Goal: Task Accomplishment & Management: Use online tool/utility

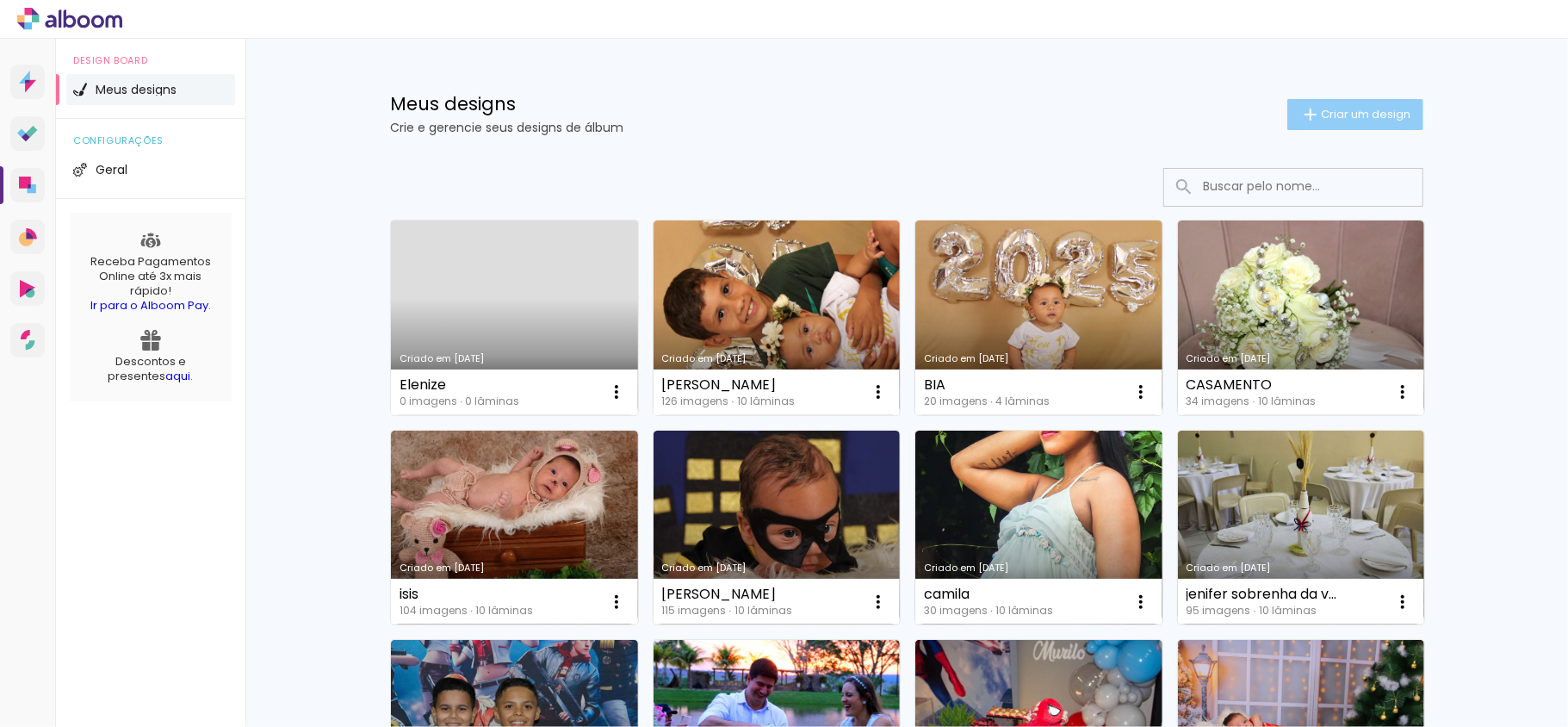
click at [1349, 112] on span "Criar um design" at bounding box center [1366, 114] width 89 height 11
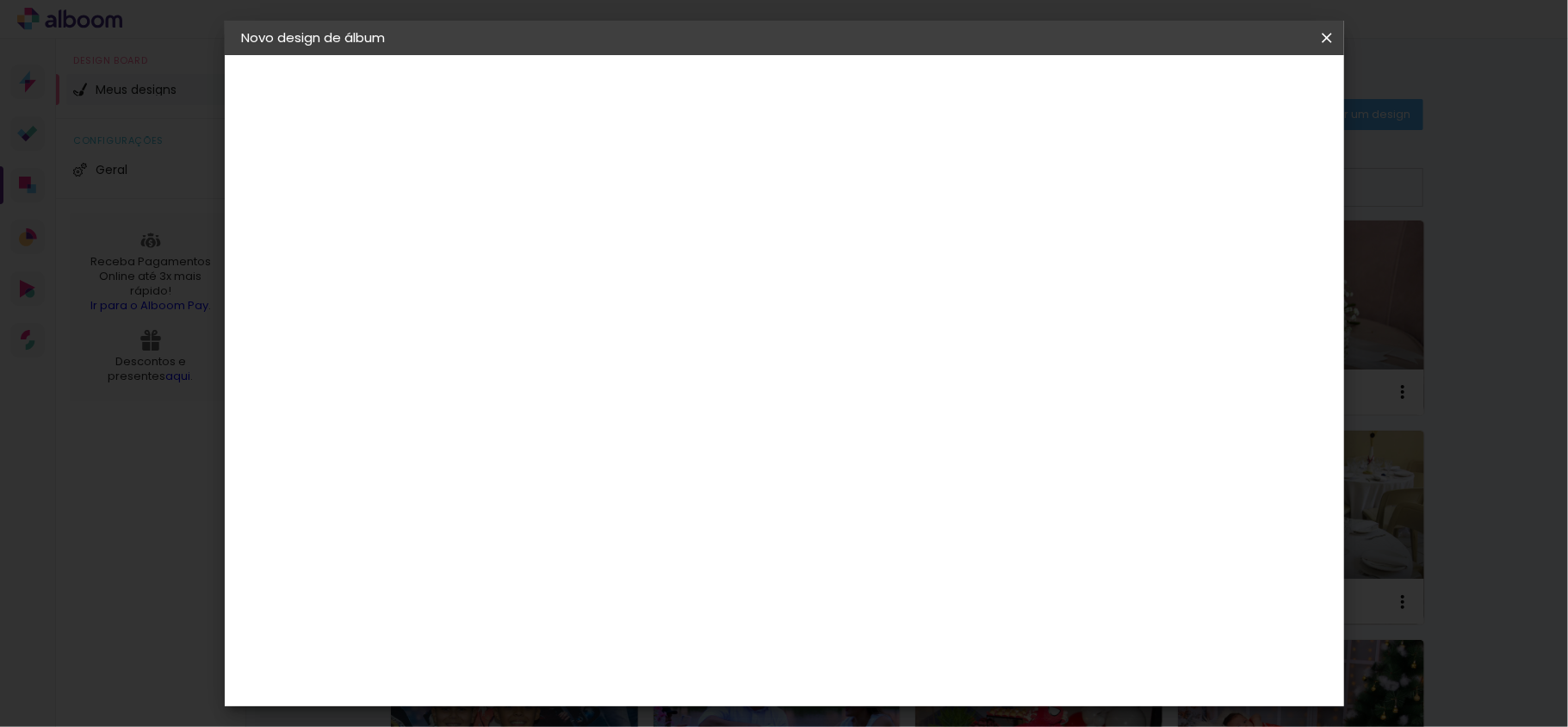
click at [0, 0] on paper-input-container "Título do álbum" at bounding box center [0, 0] width 0 height 0
click at [524, 236] on input at bounding box center [524, 231] width 0 height 26
type input "Helenize"
type paper-input "Helenize"
click at [700, 77] on paper-button "Avançar" at bounding box center [657, 91] width 84 height 29
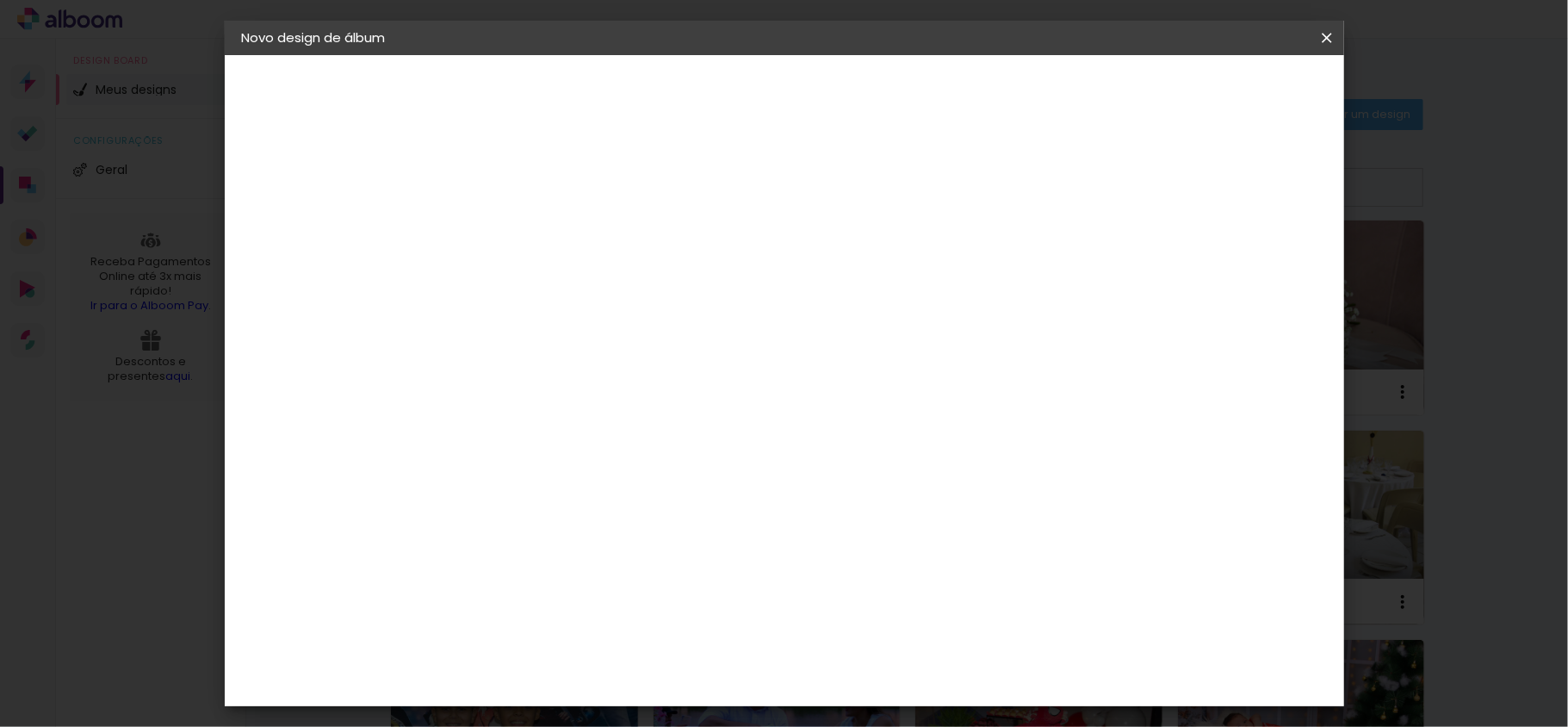
click at [846, 272] on paper-item "Tamanho Livre" at bounding box center [763, 261] width 165 height 38
click at [846, 249] on paper-item "Tamanho Livre" at bounding box center [763, 261] width 165 height 38
click at [710, 262] on iron-icon at bounding box center [700, 262] width 21 height 21
click at [0, 0] on slot "Avançar" at bounding box center [0, 0] width 0 height 0
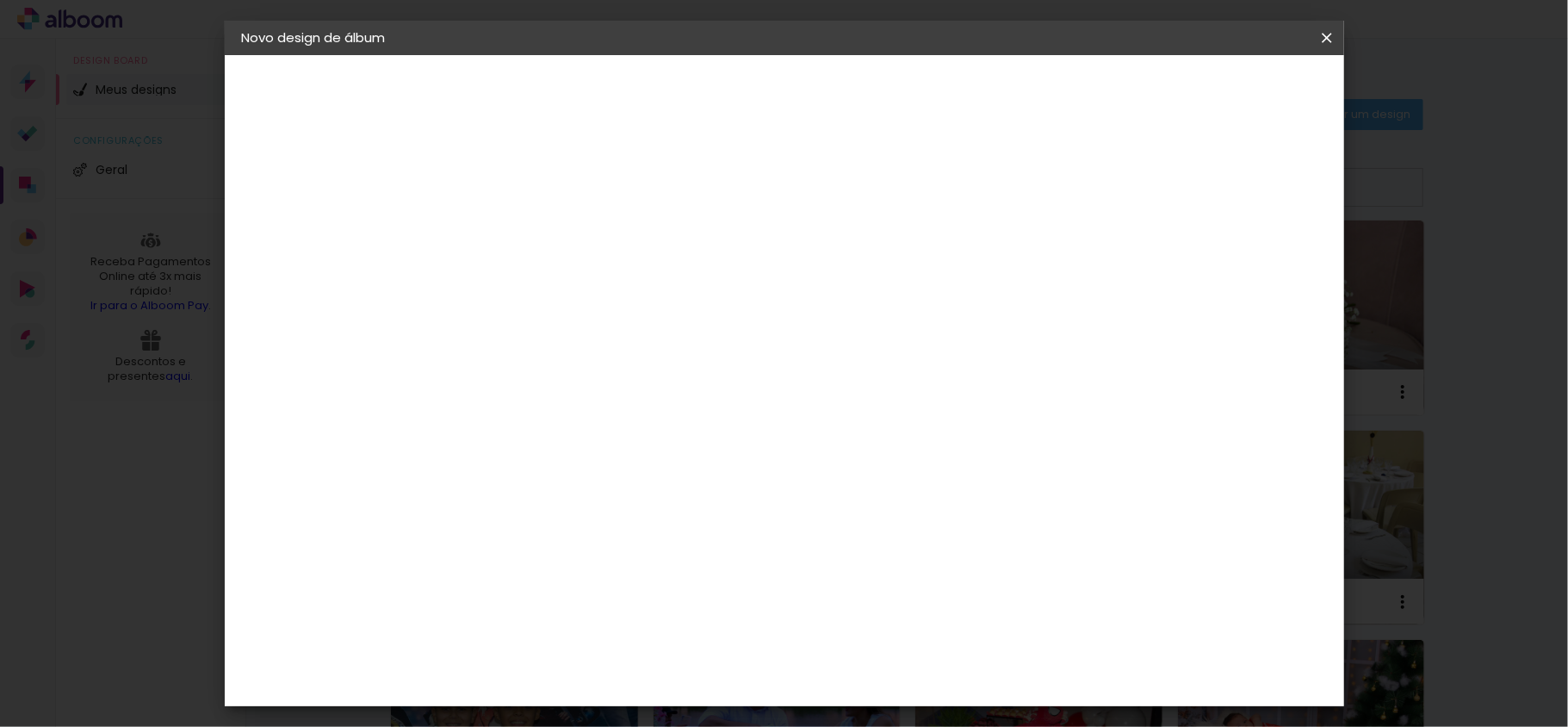
click at [734, 281] on span "cm" at bounding box center [735, 270] width 21 height 26
drag, startPoint x: 698, startPoint y: 271, endPoint x: 771, endPoint y: 266, distance: 73.2
click at [767, 269] on div "30 cm" at bounding box center [721, 269] width 336 height 43
click at [727, 277] on span "cm" at bounding box center [735, 270] width 21 height 26
drag, startPoint x: 714, startPoint y: 266, endPoint x: 696, endPoint y: 265, distance: 18.0
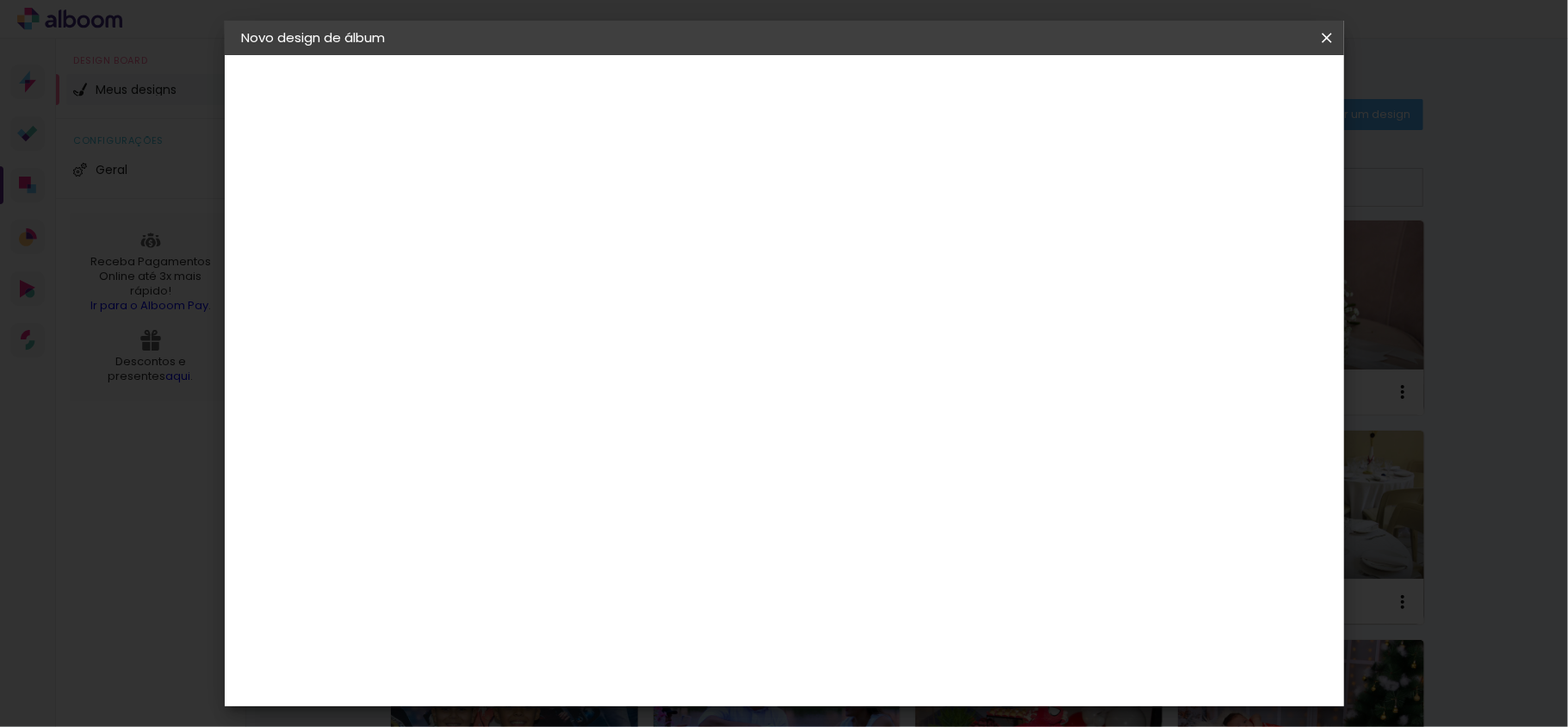
click at [696, 265] on span "30" at bounding box center [710, 270] width 28 height 26
click at [479, 473] on paper-input-container "30 cm" at bounding box center [480, 489] width 78 height 43
drag, startPoint x: 472, startPoint y: 487, endPoint x: 524, endPoint y: 469, distance: 55.0
click at [518, 488] on div "cm" at bounding box center [480, 490] width 84 height 336
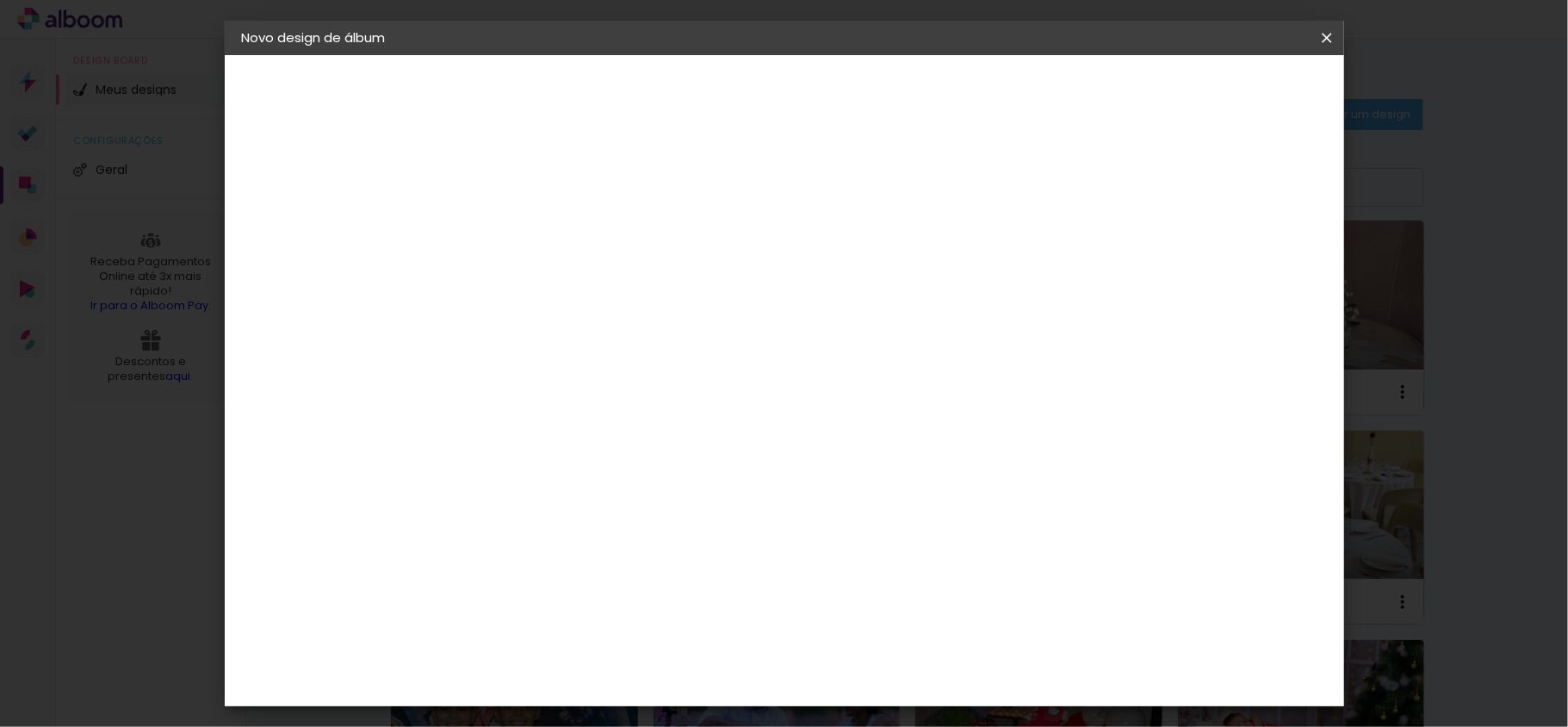
drag, startPoint x: 869, startPoint y: 552, endPoint x: 899, endPoint y: 556, distance: 30.3
click at [899, 556] on input "60" at bounding box center [877, 554] width 45 height 26
type input "50"
type paper-input "50"
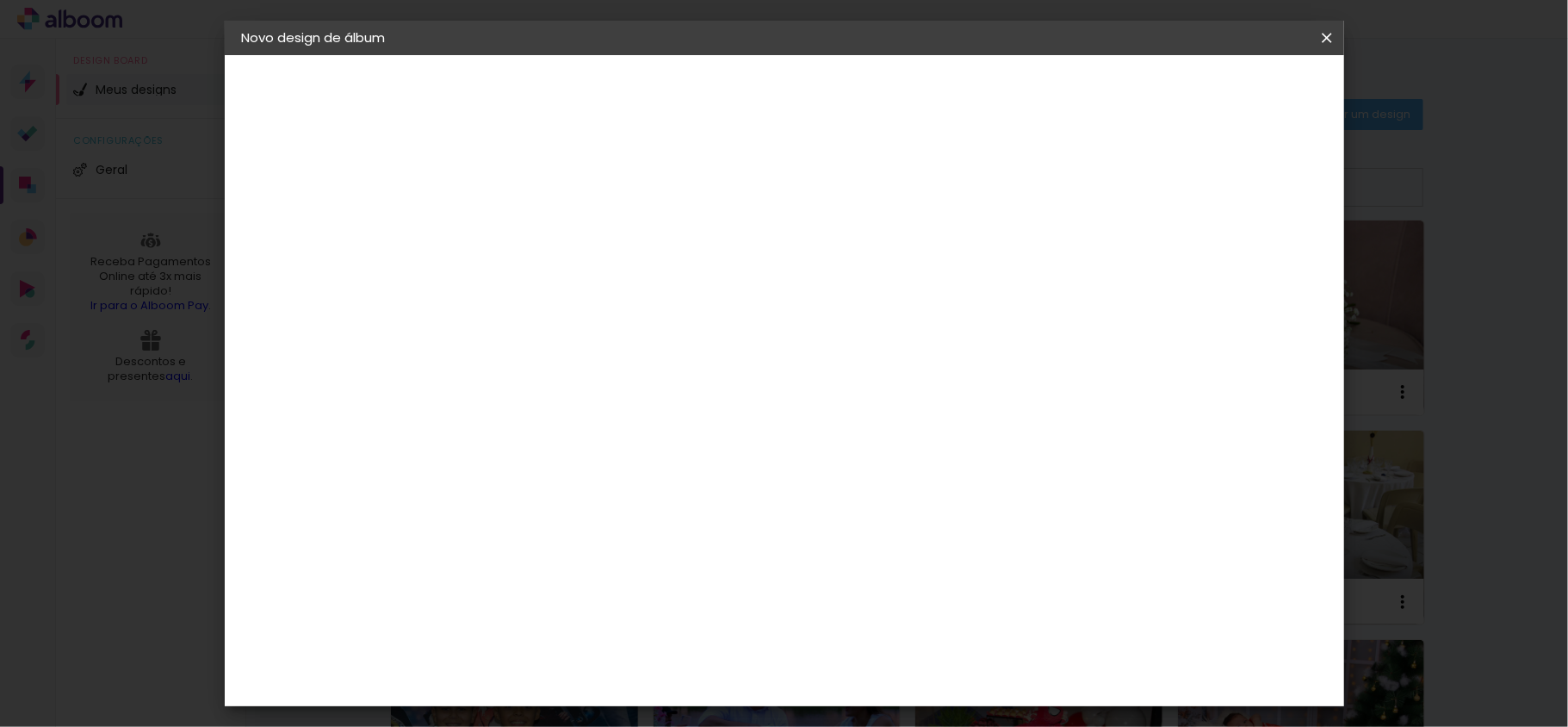
drag, startPoint x: 490, startPoint y: 407, endPoint x: 445, endPoint y: 414, distance: 45.5
click at [445, 55] on quentale-album-spec "Iniciar design Iniciar design" at bounding box center [784, 55] width 1120 height 0
click at [755, 465] on div at bounding box center [689, 433] width 268 height 177
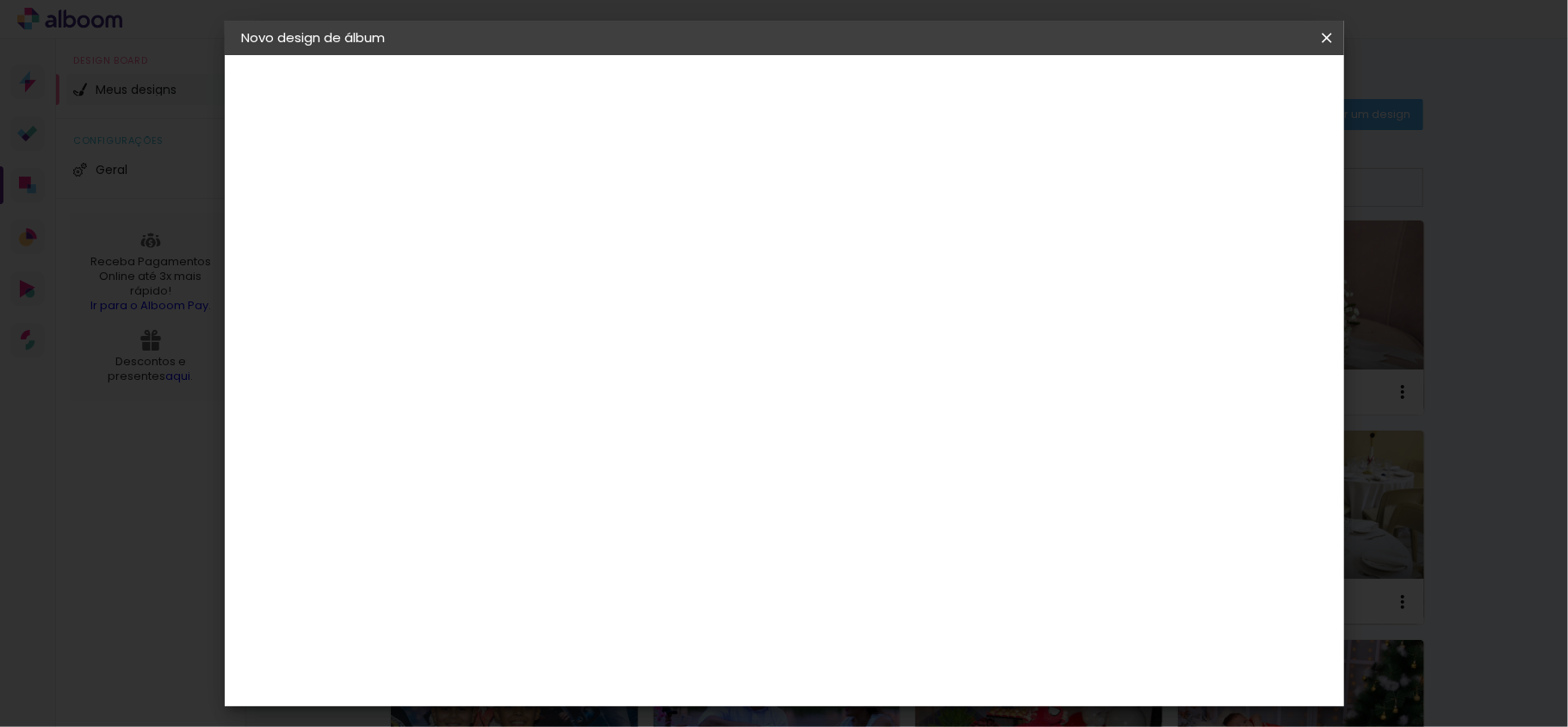
drag, startPoint x: 466, startPoint y: 412, endPoint x: 594, endPoint y: 412, distance: 128.0
type input "20"
type paper-input "20"
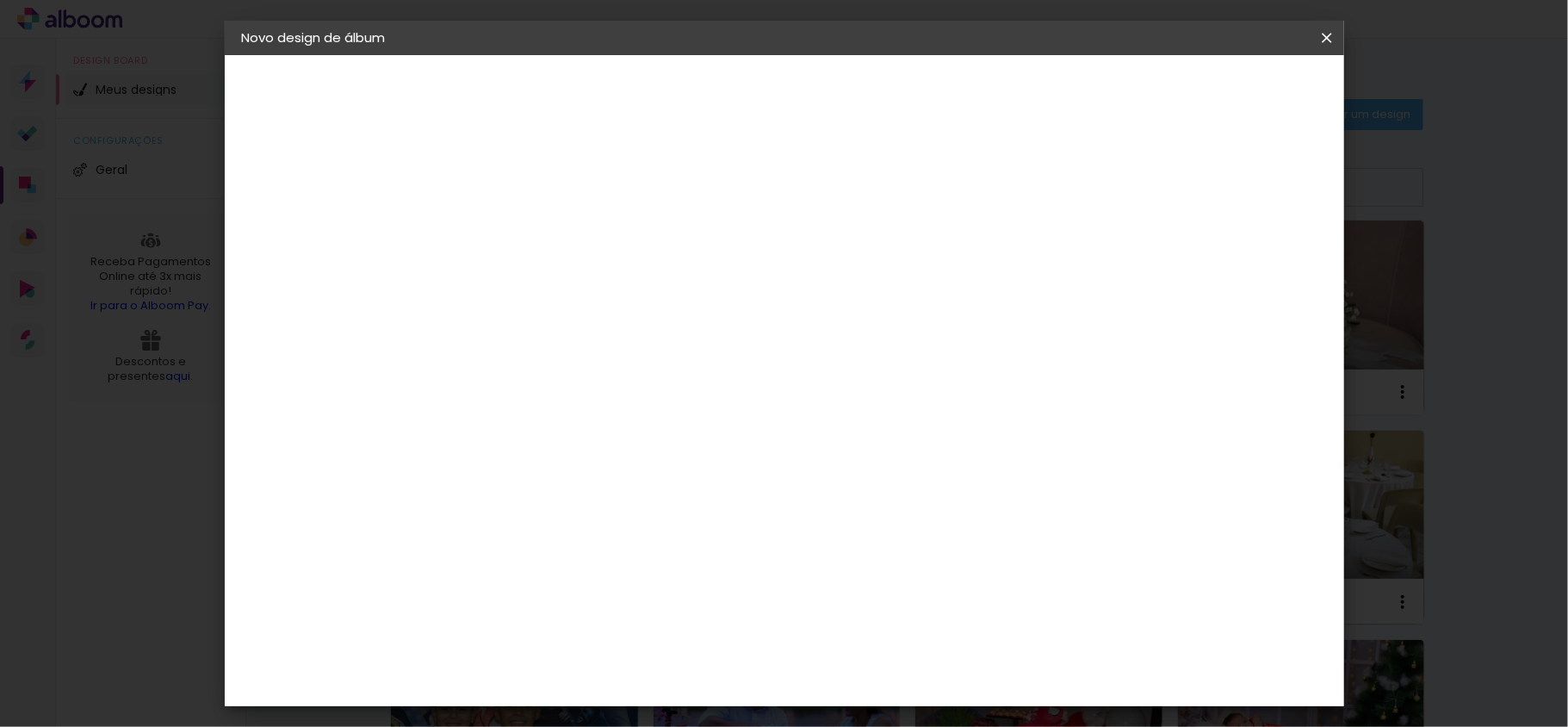
click at [1233, 100] on paper-button "Iniciar design" at bounding box center [1176, 91] width 113 height 29
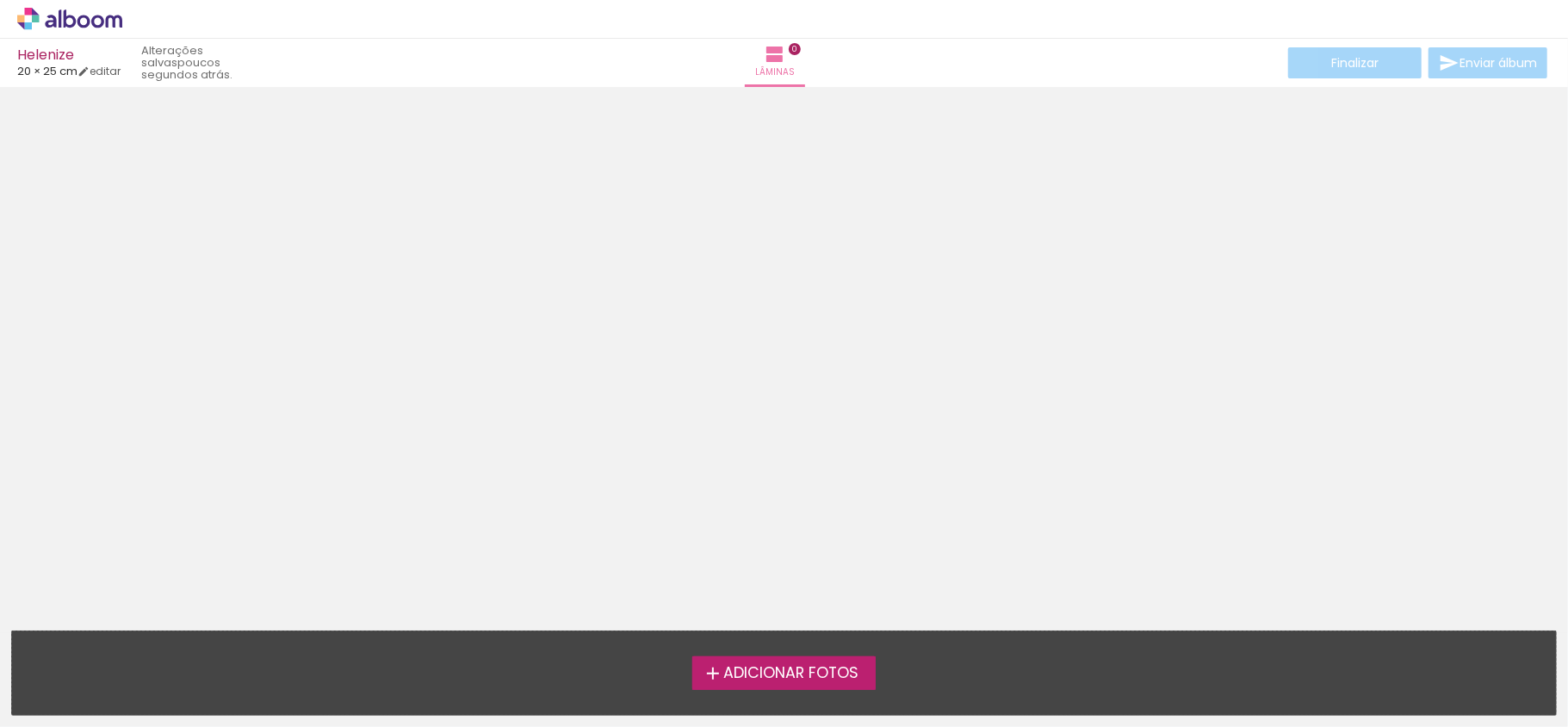
click at [784, 677] on span "Adicionar Fotos" at bounding box center [791, 674] width 135 height 16
click at [0, 0] on input "file" at bounding box center [0, 0] width 0 height 0
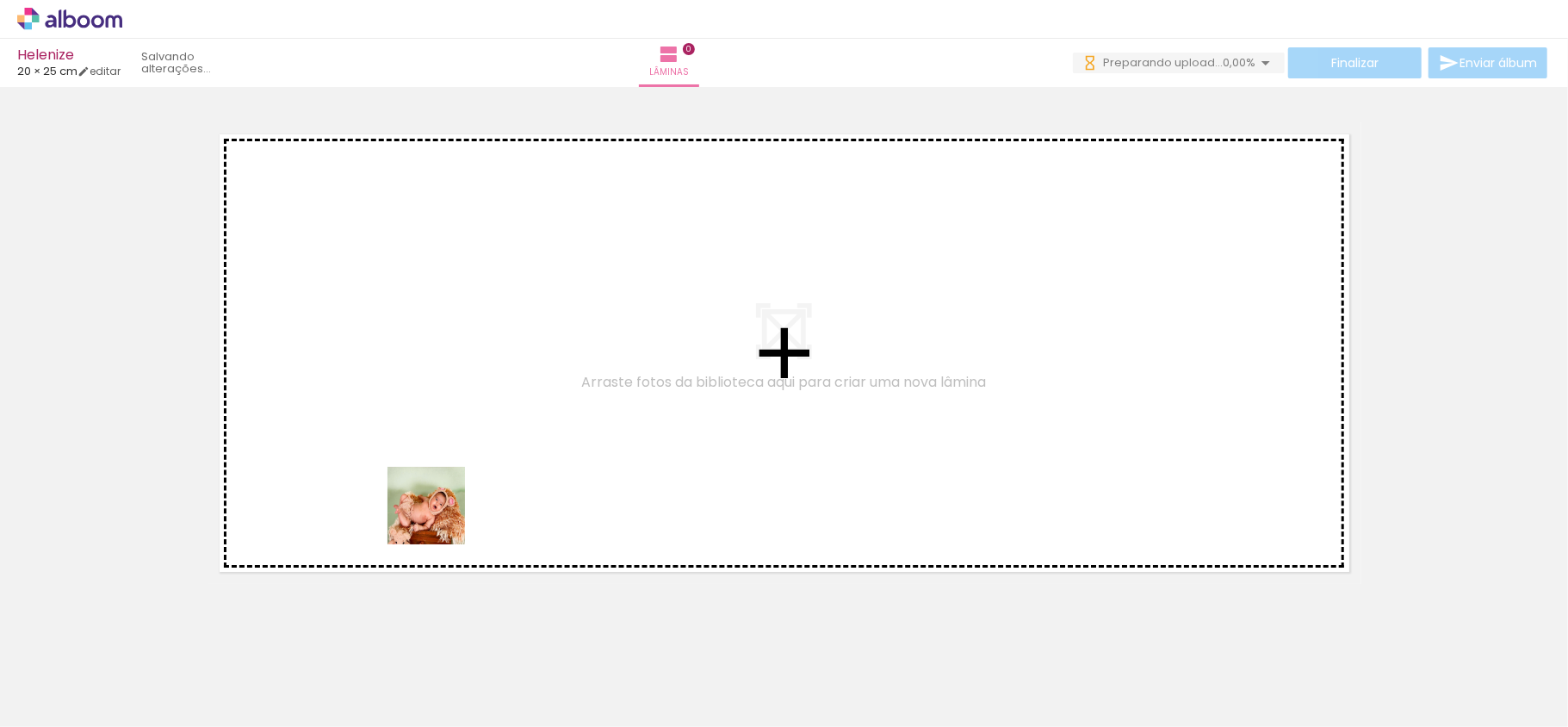
drag, startPoint x: 172, startPoint y: 672, endPoint x: 550, endPoint y: 462, distance: 432.4
click at [550, 462] on quentale-workspace at bounding box center [784, 364] width 1568 height 727
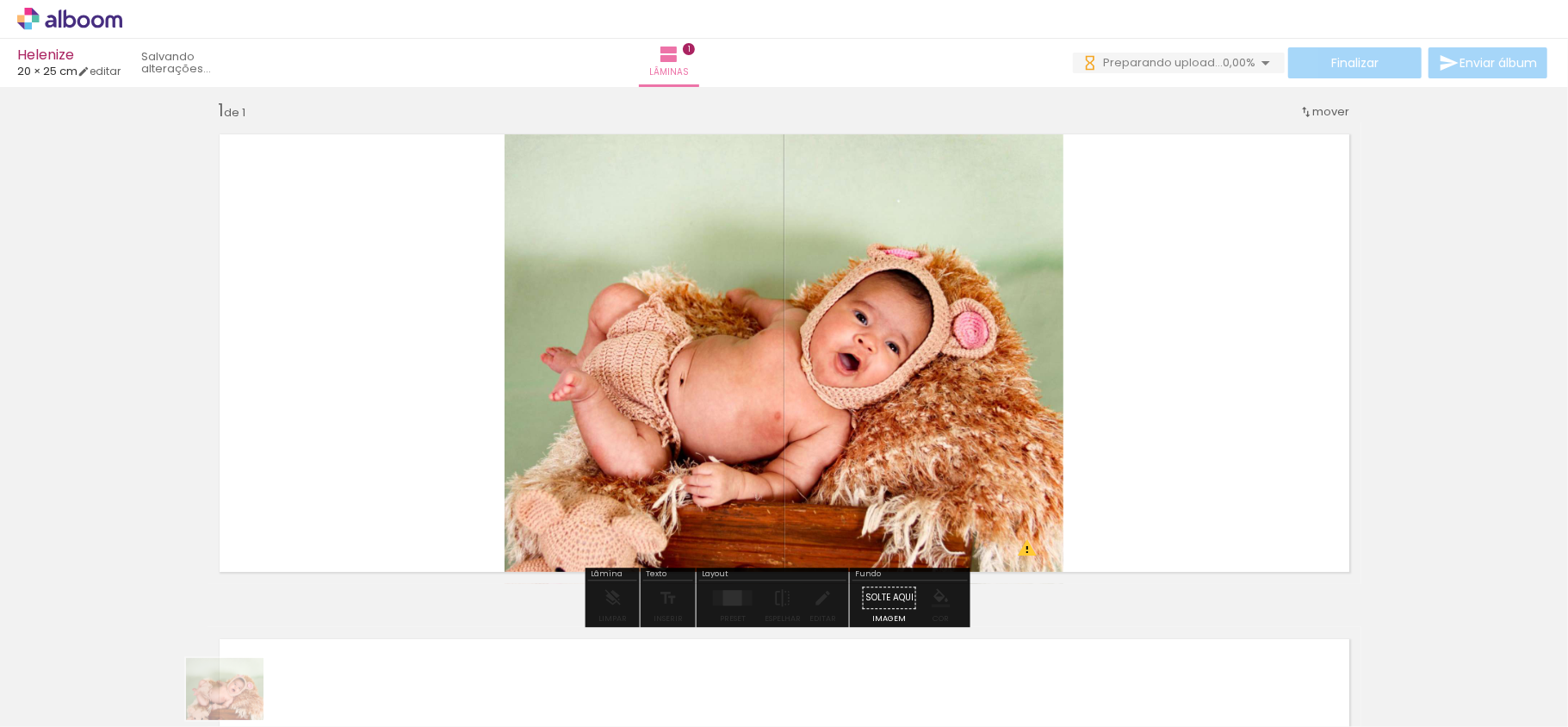
drag, startPoint x: 183, startPoint y: 690, endPoint x: 245, endPoint y: 703, distance: 63.3
click at [0, 0] on slot at bounding box center [0, 0] width 0 height 0
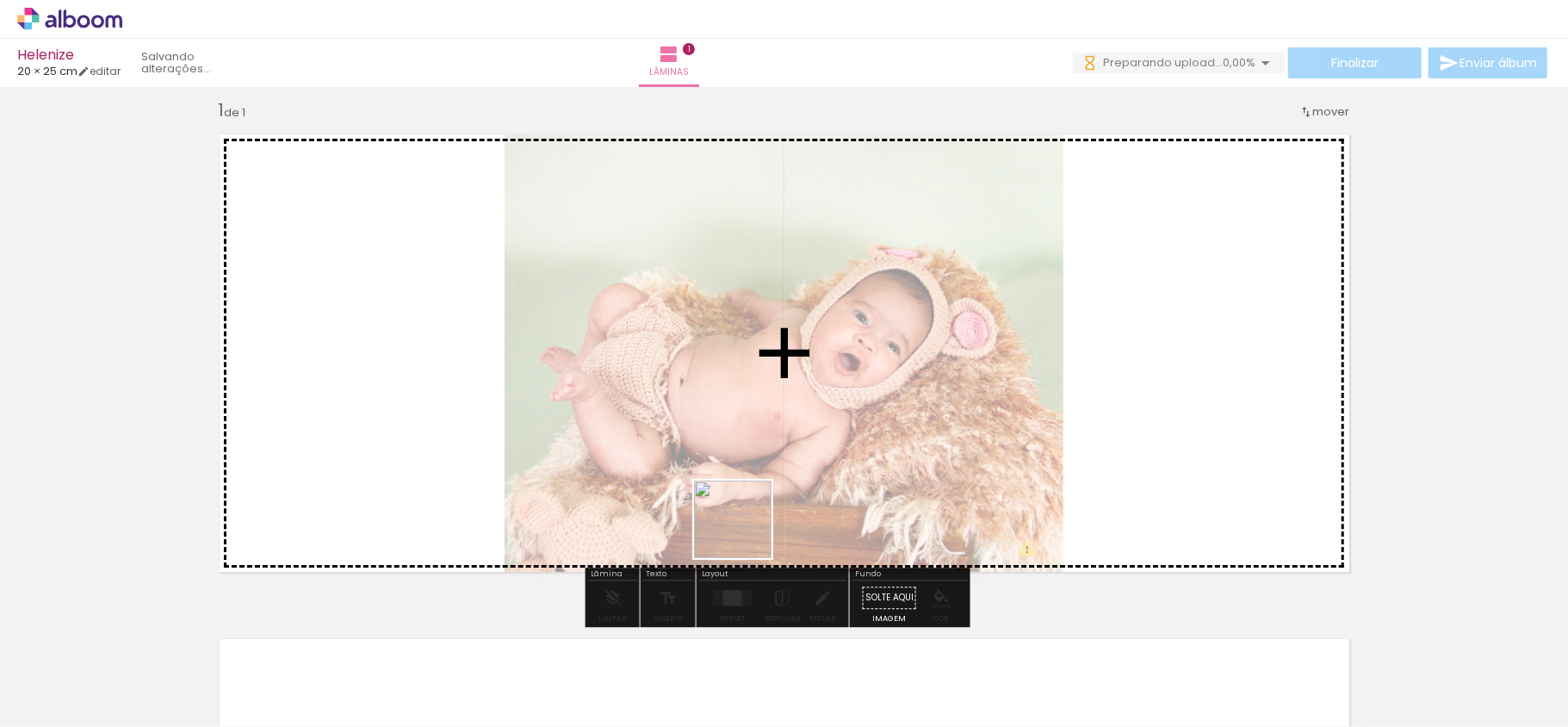
drag, startPoint x: 524, startPoint y: 597, endPoint x: 573, endPoint y: 636, distance: 62.6
click at [841, 510] on quentale-workspace at bounding box center [784, 364] width 1568 height 727
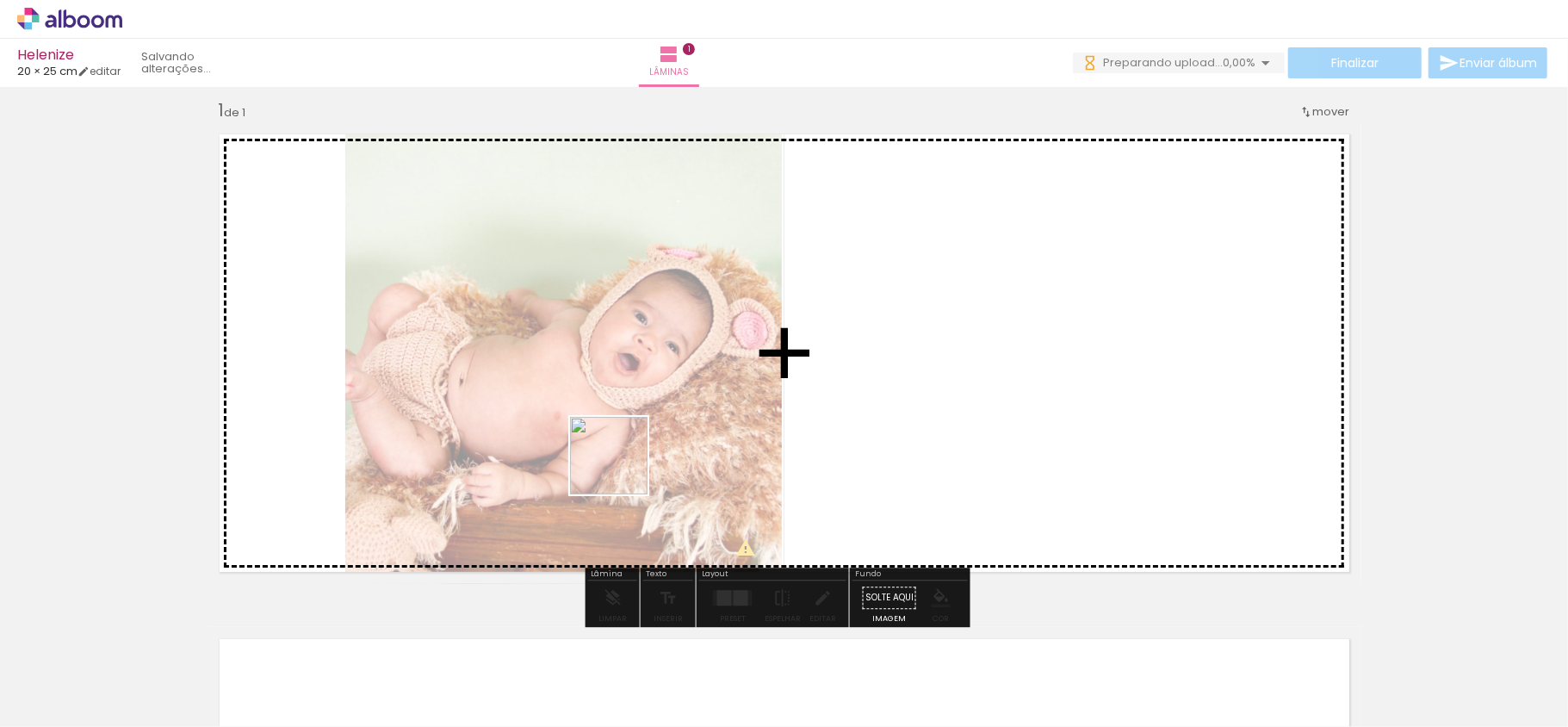
drag, startPoint x: 376, startPoint y: 686, endPoint x: 510, endPoint y: 620, distance: 149.4
click at [623, 469] on quentale-workspace at bounding box center [784, 364] width 1568 height 727
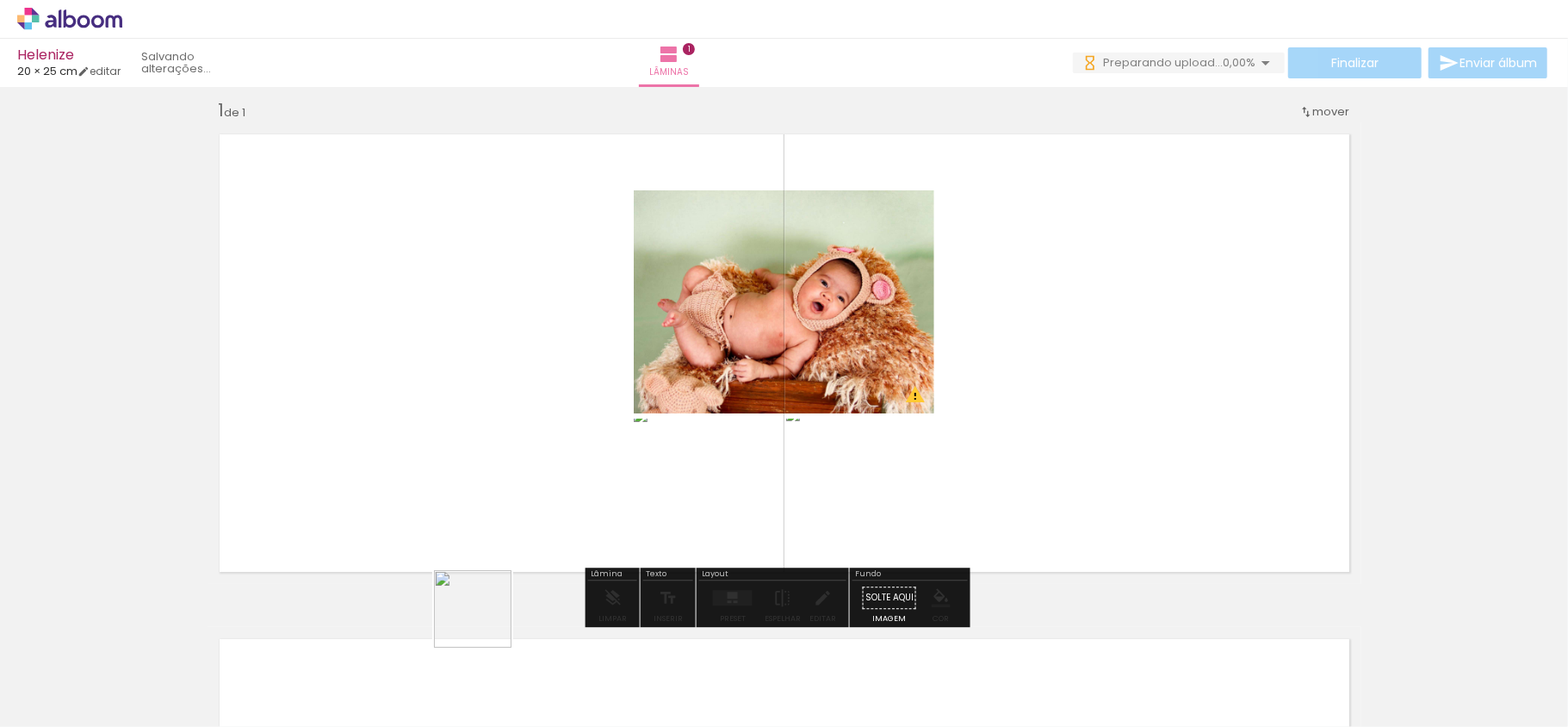
drag, startPoint x: 451, startPoint y: 668, endPoint x: 656, endPoint y: 488, distance: 272.8
click at [716, 395] on quentale-workspace at bounding box center [784, 364] width 1568 height 727
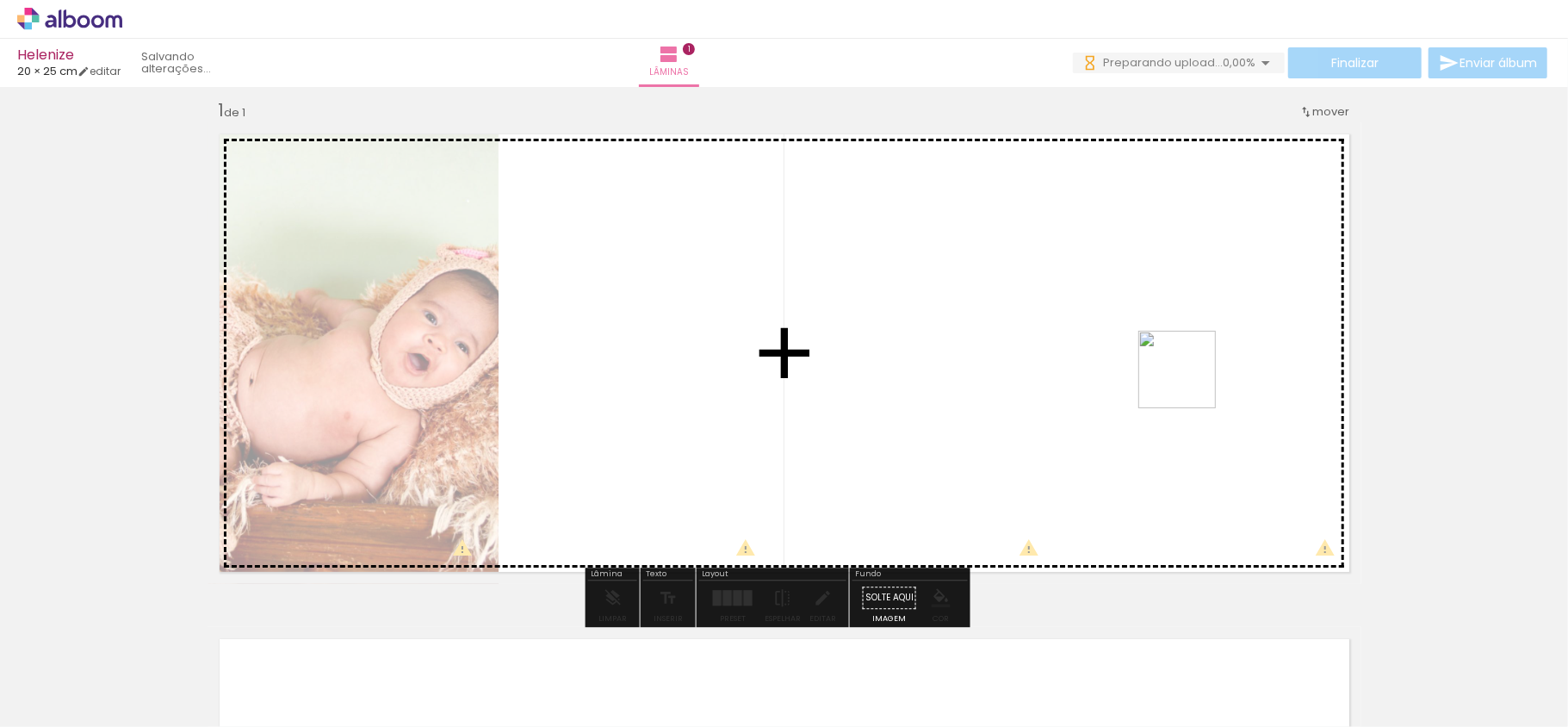
drag, startPoint x: 559, startPoint y: 683, endPoint x: 1216, endPoint y: 377, distance: 724.8
click at [1216, 377] on quentale-workspace at bounding box center [784, 364] width 1568 height 727
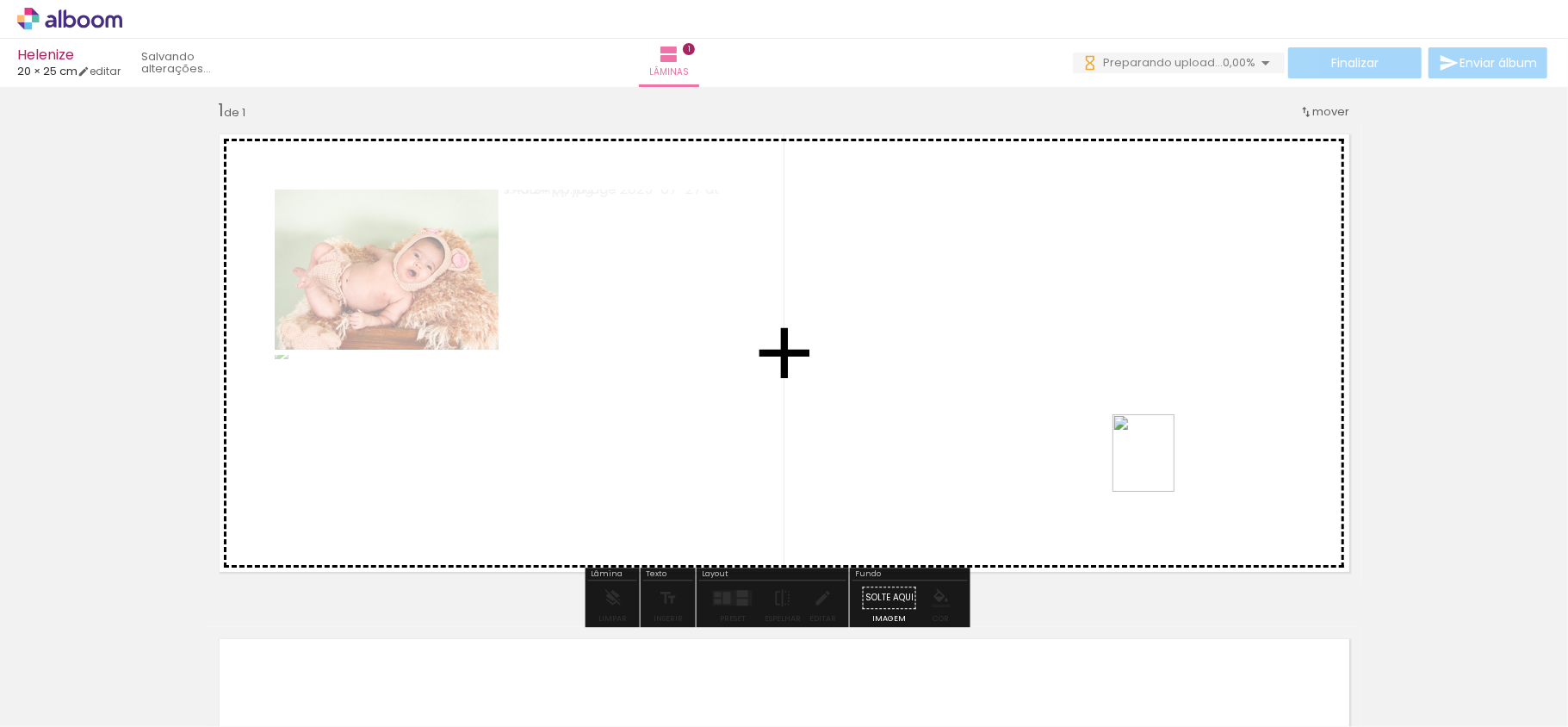
drag, startPoint x: 673, startPoint y: 660, endPoint x: 1169, endPoint y: 463, distance: 533.7
click at [1169, 463] on quentale-workspace at bounding box center [784, 364] width 1568 height 727
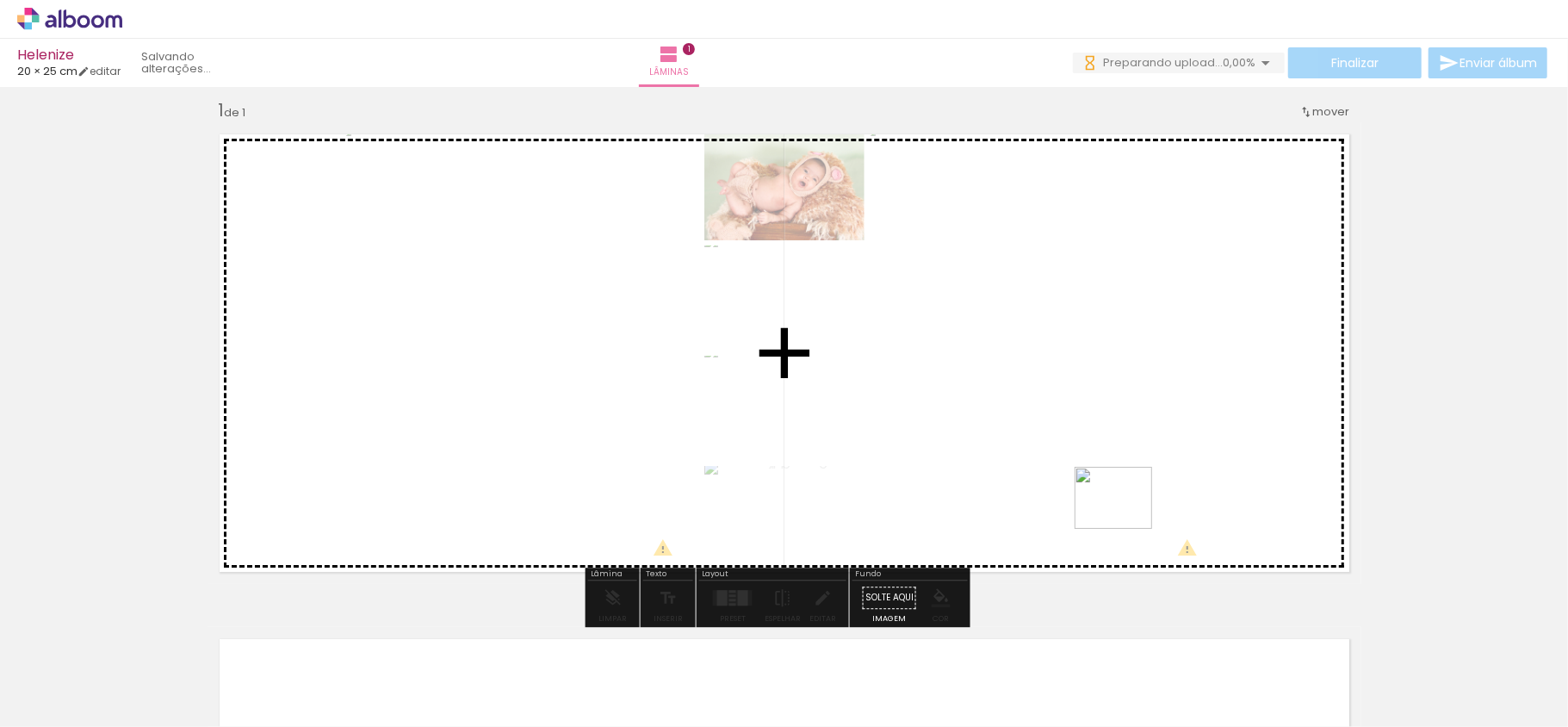
drag, startPoint x: 766, startPoint y: 660, endPoint x: 1196, endPoint y: 490, distance: 462.4
click at [1196, 490] on quentale-workspace at bounding box center [784, 364] width 1568 height 727
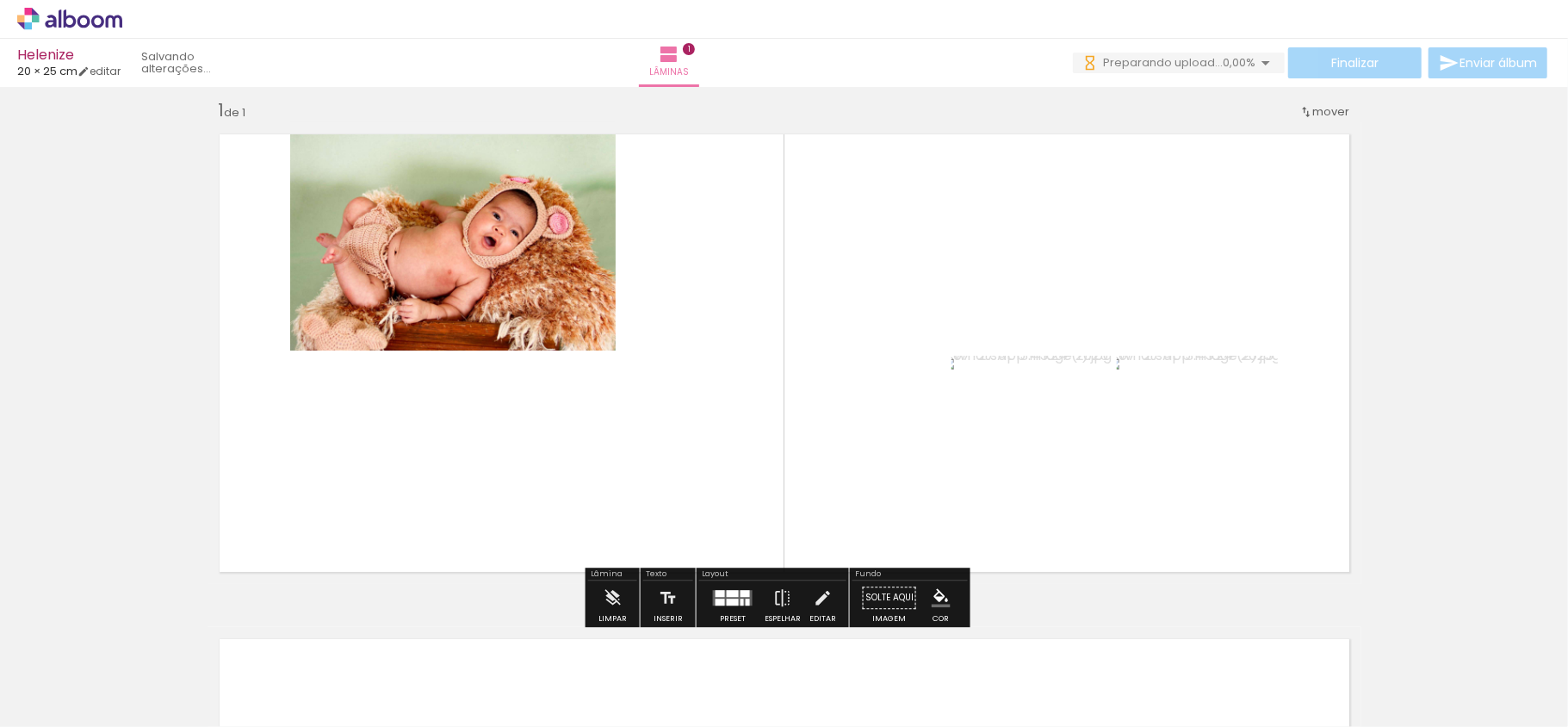
click at [1313, 239] on quentale-layouter at bounding box center [784, 353] width 1154 height 462
click at [1196, 242] on quentale-photo at bounding box center [1114, 236] width 327 height 229
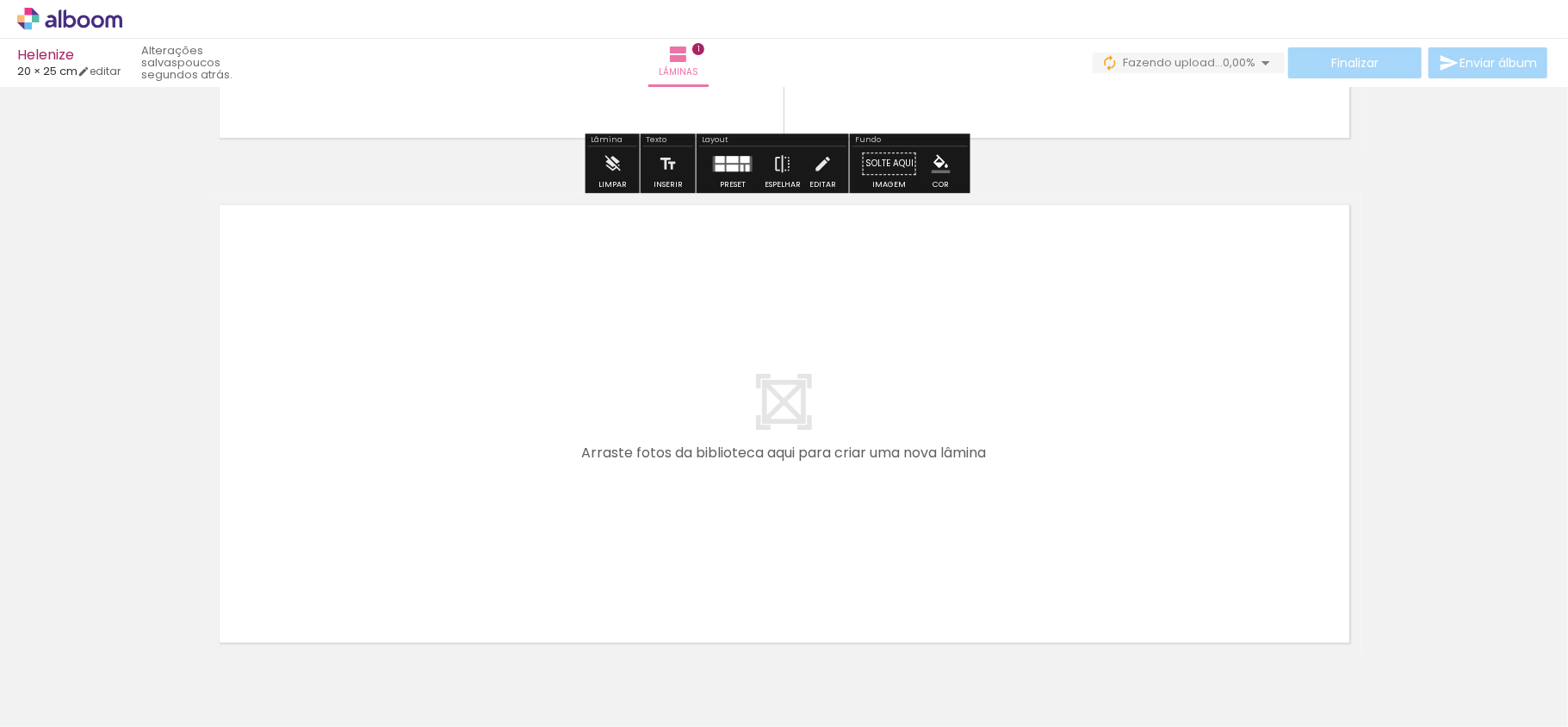
scroll to position [474, 0]
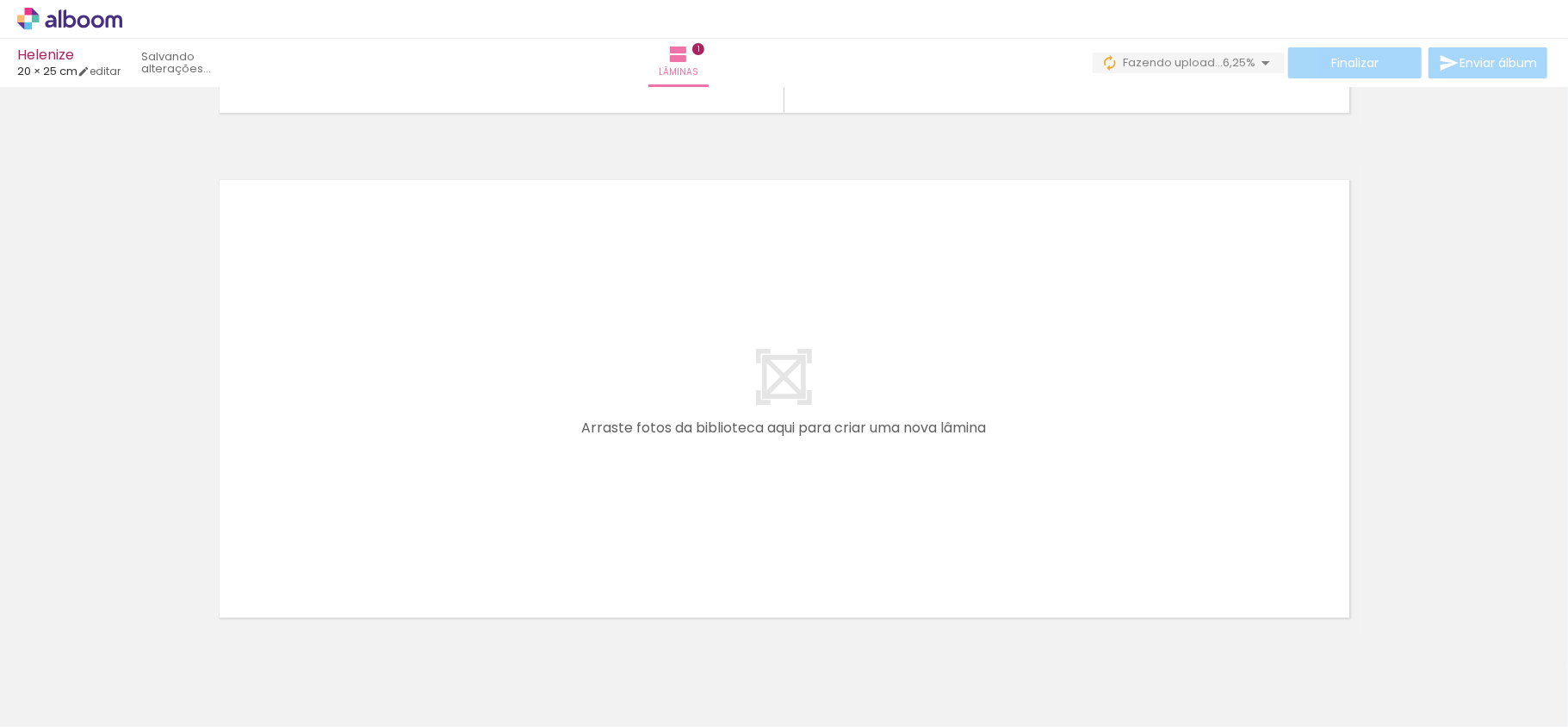
drag, startPoint x: 869, startPoint y: 660, endPoint x: 753, endPoint y: 401, distance: 283.8
click at [753, 401] on quentale-workspace at bounding box center [784, 364] width 1568 height 727
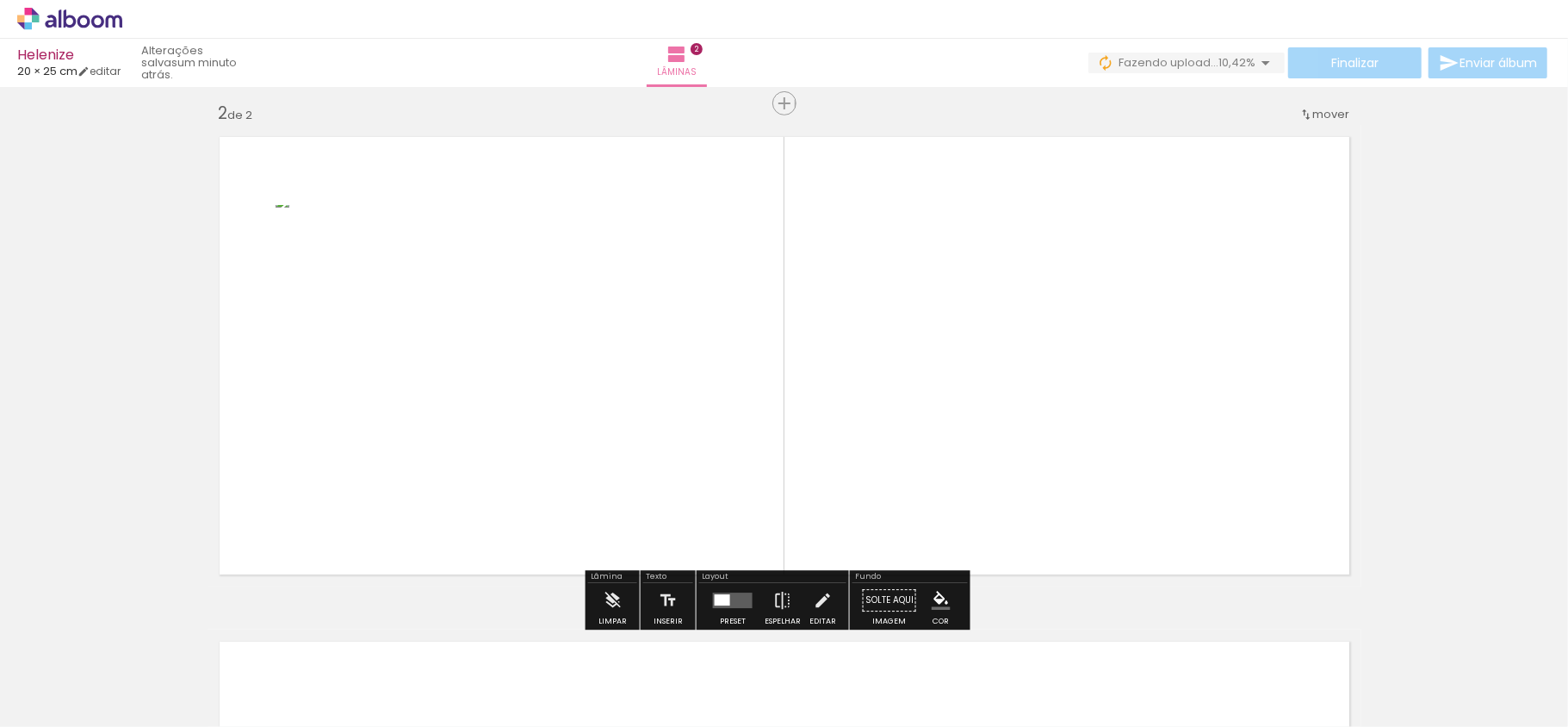
scroll to position [519, 0]
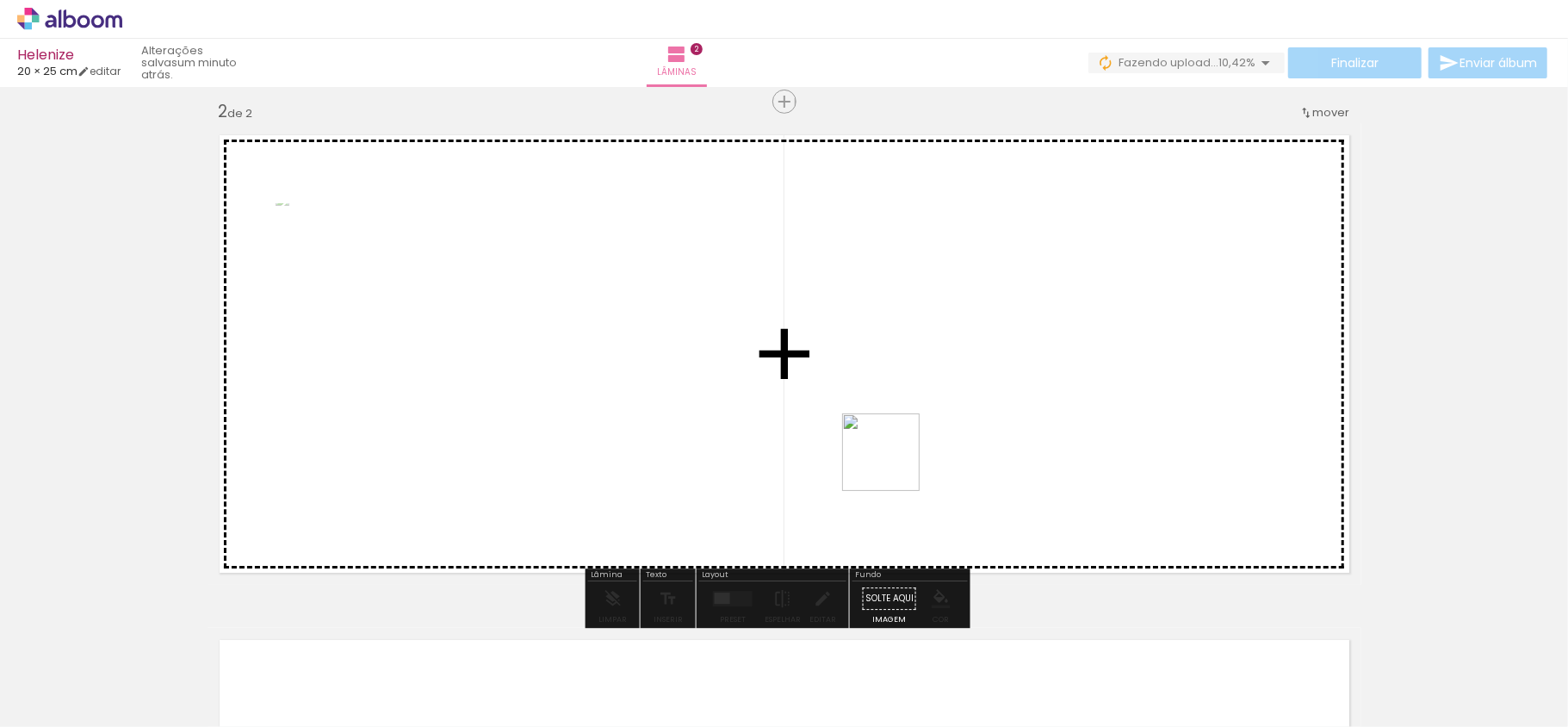
drag, startPoint x: 944, startPoint y: 650, endPoint x: 870, endPoint y: 378, distance: 281.9
click at [870, 378] on quentale-workspace at bounding box center [784, 364] width 1568 height 727
drag, startPoint x: 1058, startPoint y: 680, endPoint x: 1084, endPoint y: 597, distance: 87.0
click at [981, 391] on quentale-workspace at bounding box center [784, 364] width 1568 height 727
drag, startPoint x: 1144, startPoint y: 681, endPoint x: 1187, endPoint y: 587, distance: 103.4
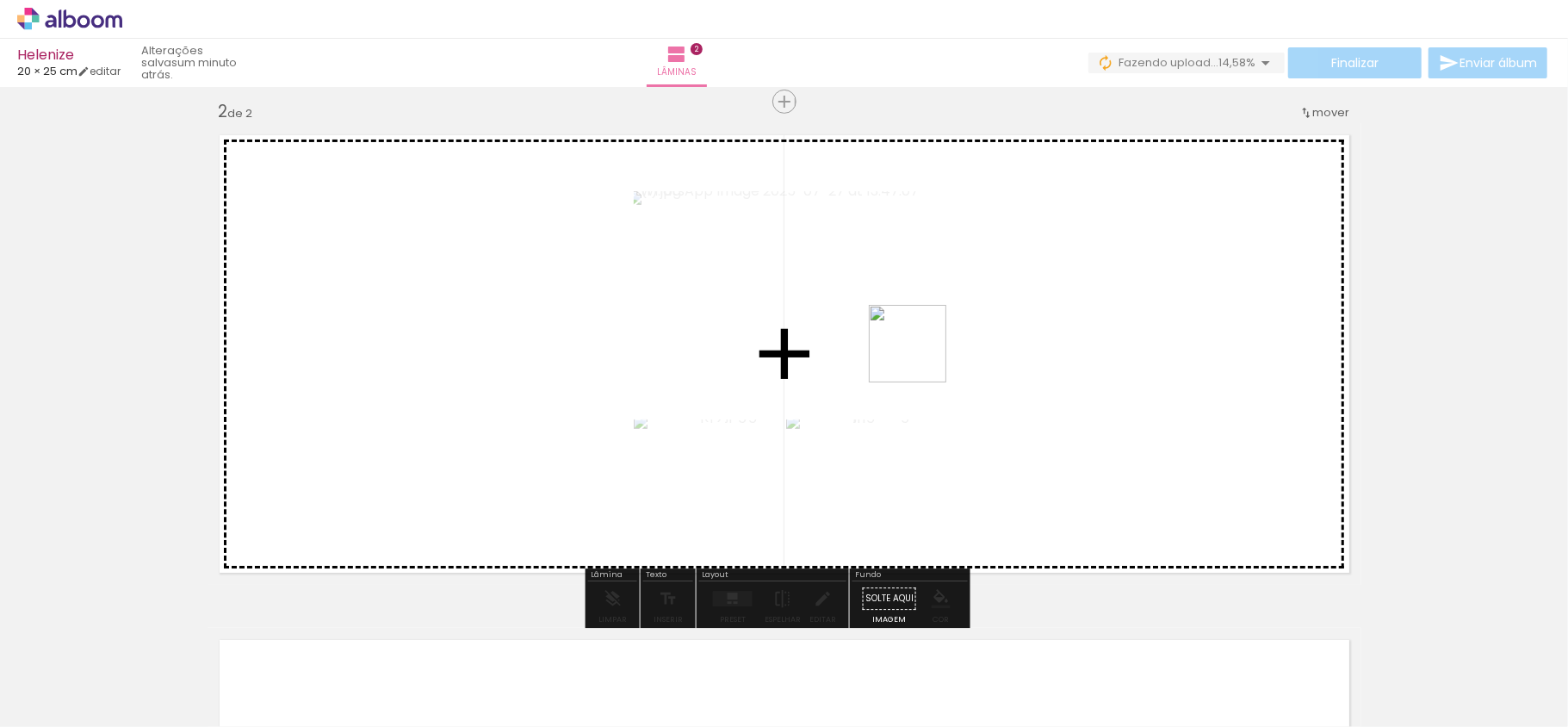
click at [921, 356] on quentale-workspace at bounding box center [784, 364] width 1568 height 727
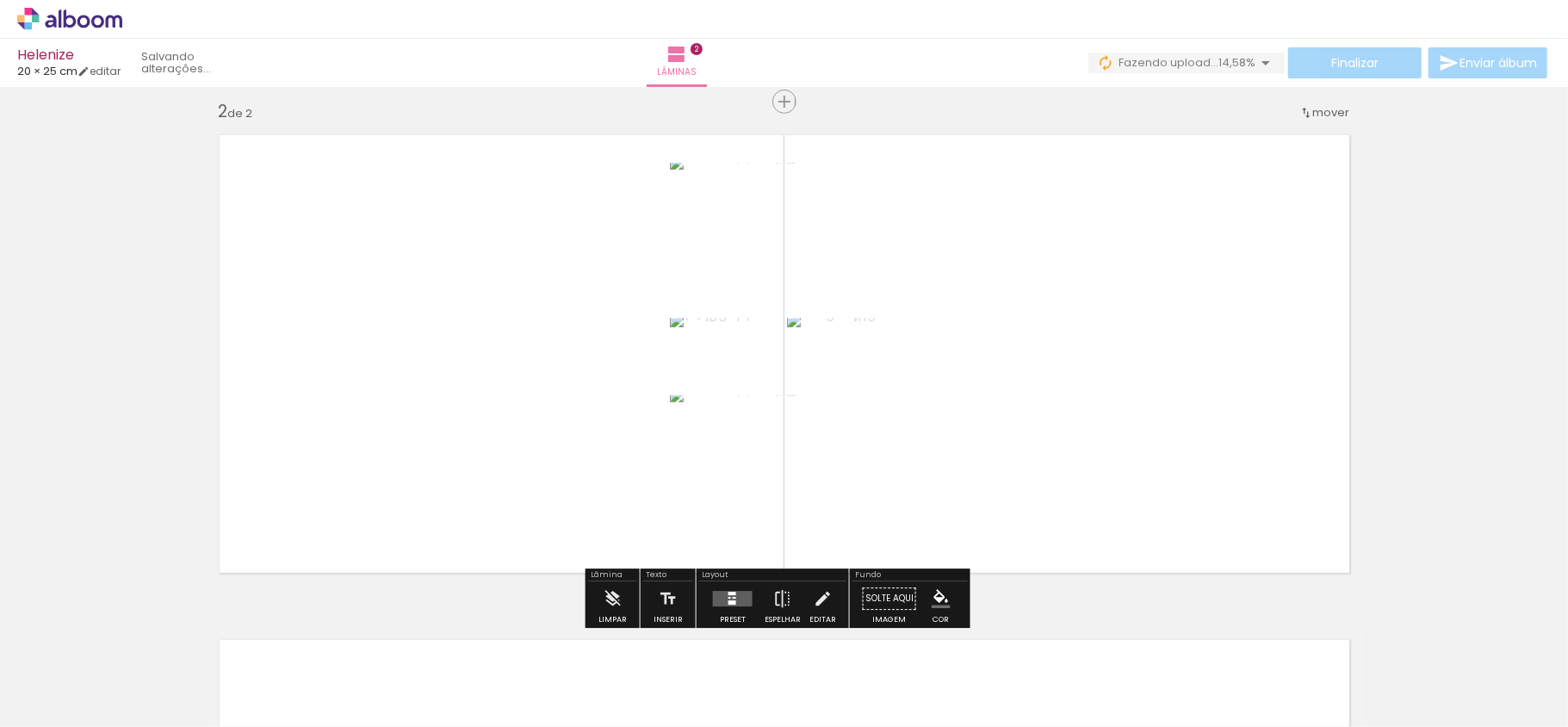
click at [1015, 370] on quentale-workspace at bounding box center [784, 364] width 1568 height 727
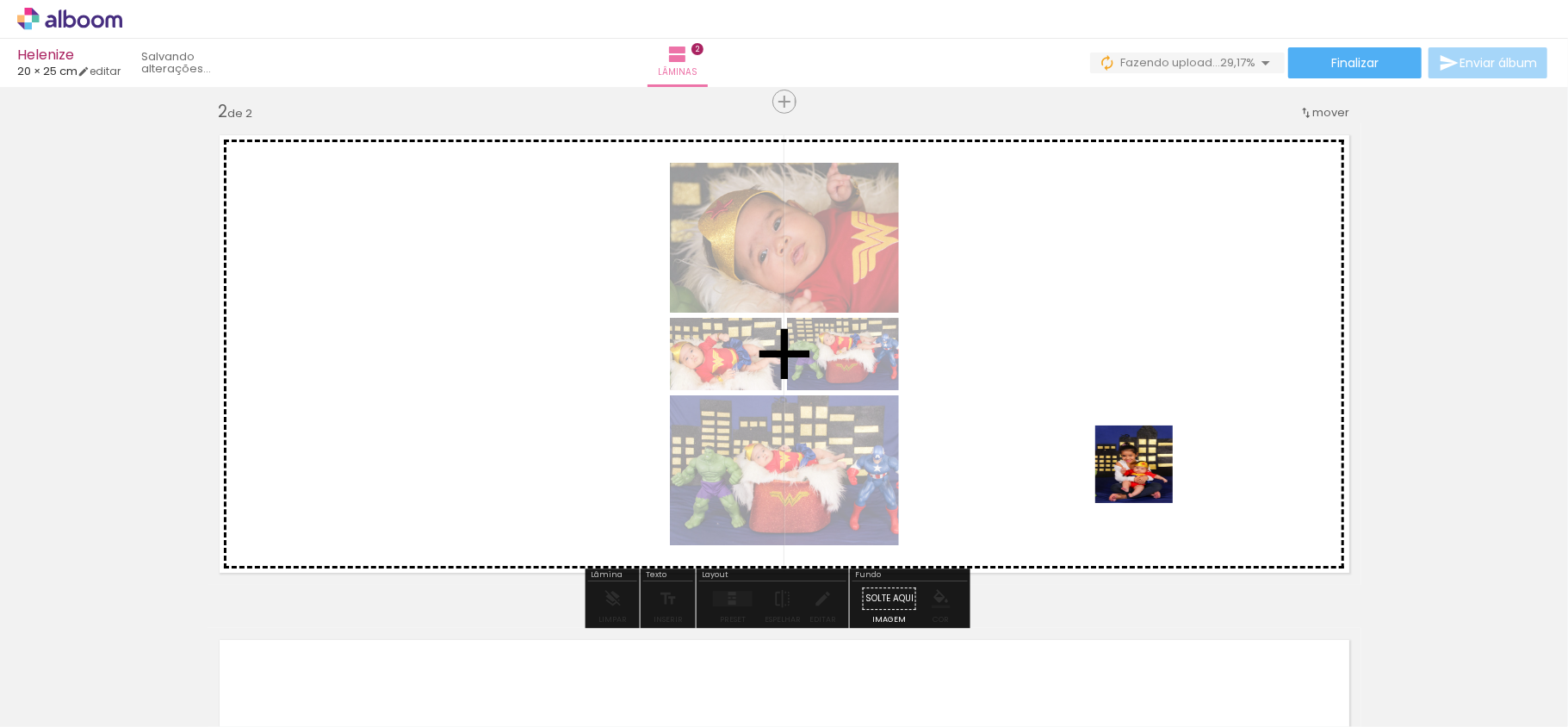
drag, startPoint x: 1168, startPoint y: 527, endPoint x: 1409, endPoint y: 696, distance: 294.4
click at [1144, 472] on quentale-workspace at bounding box center [784, 364] width 1568 height 727
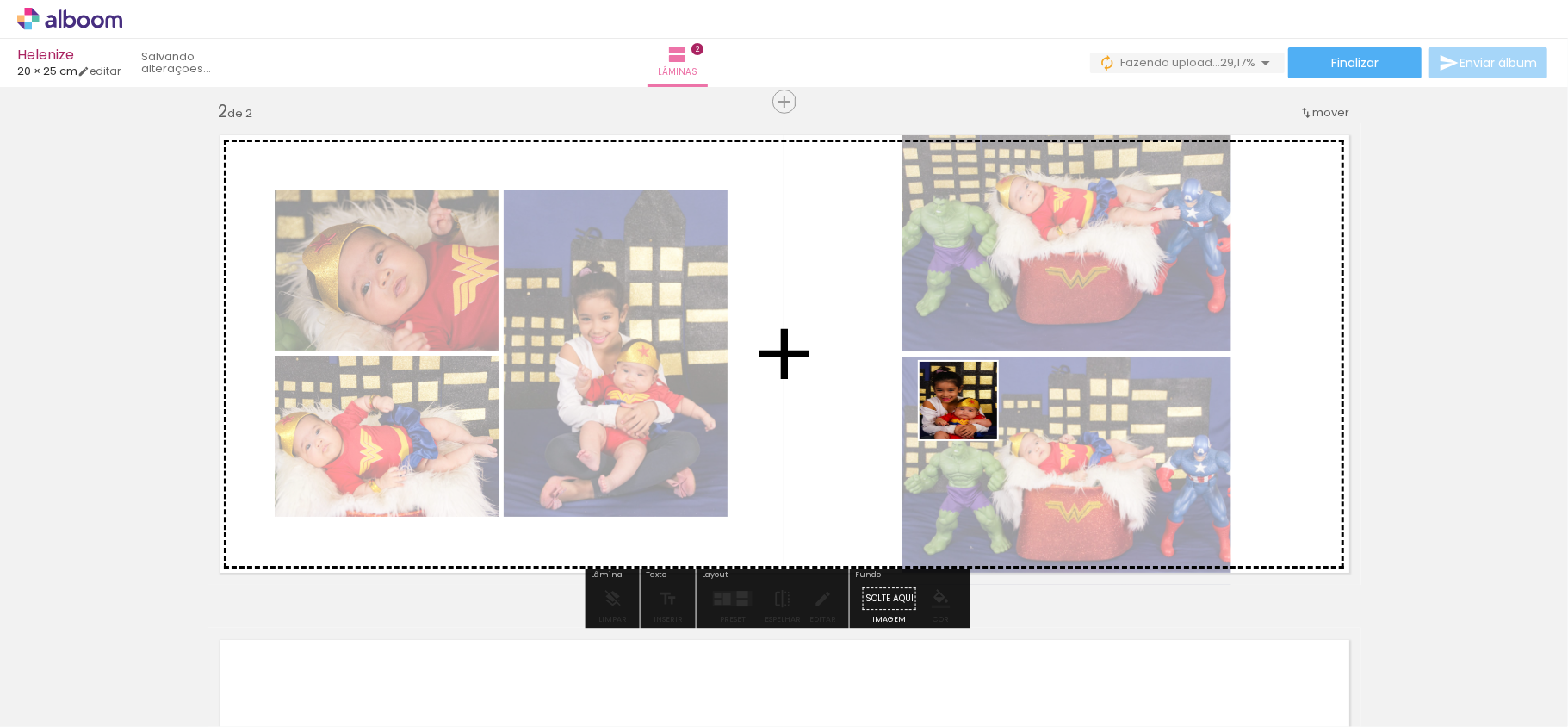
drag, startPoint x: 1195, startPoint y: 560, endPoint x: 1359, endPoint y: 554, distance: 164.1
click at [962, 407] on quentale-workspace at bounding box center [784, 364] width 1568 height 727
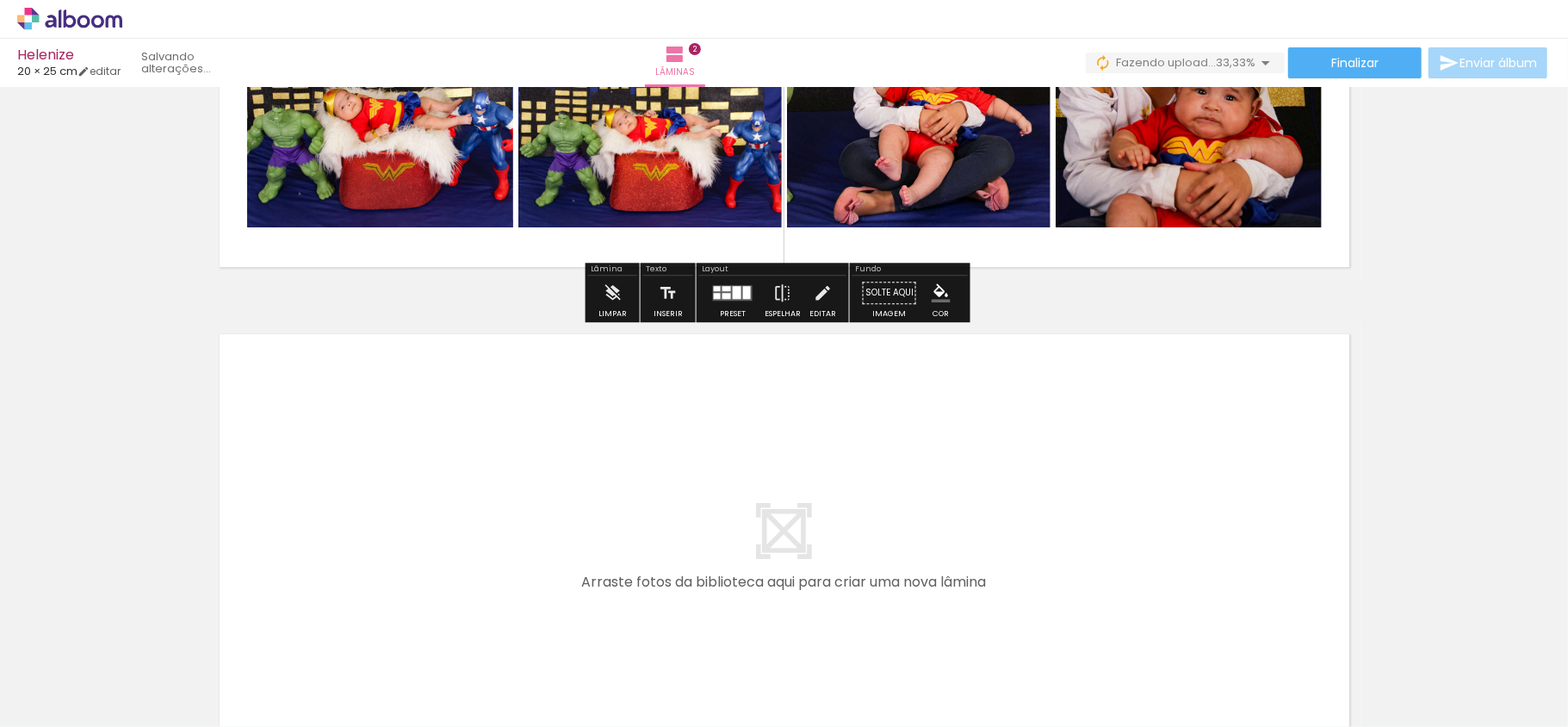
scroll to position [864, 0]
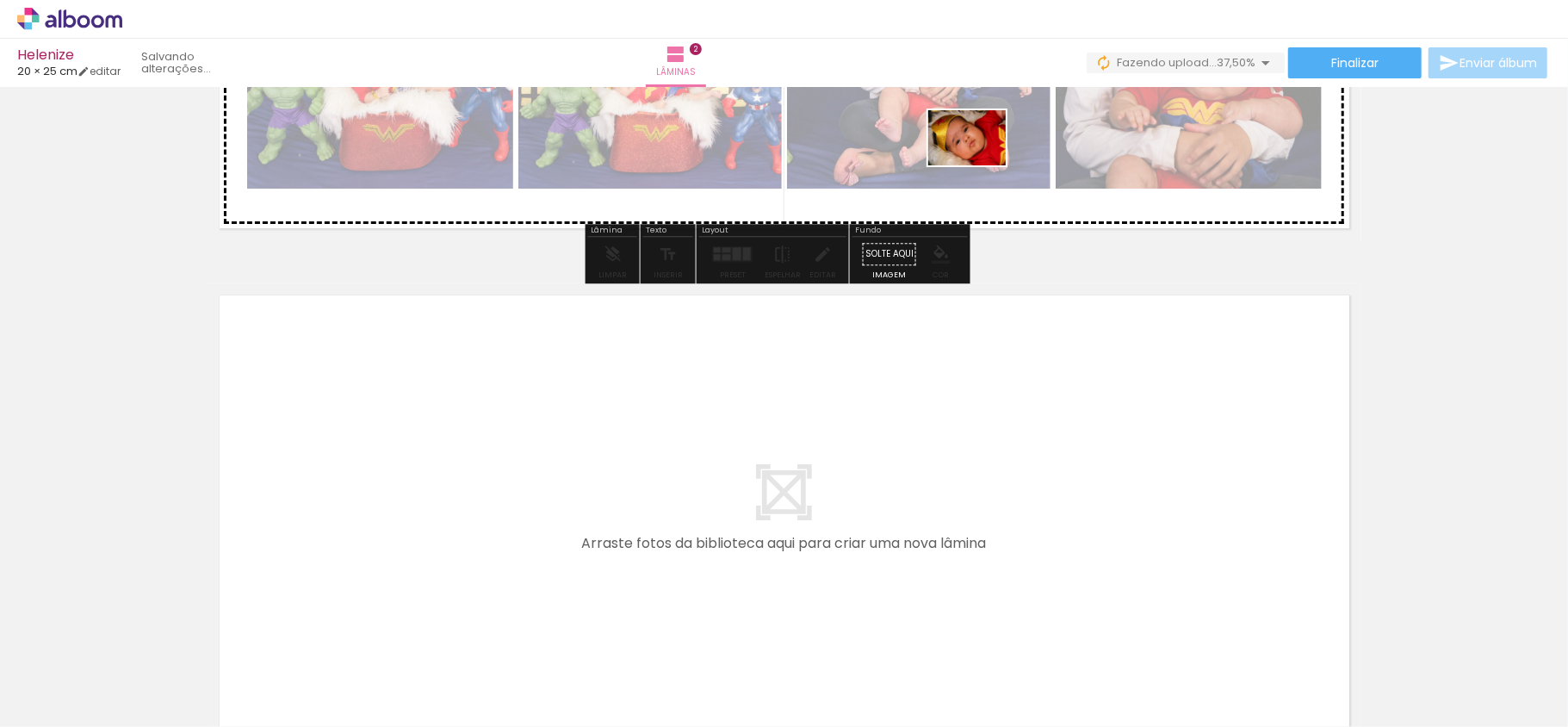
drag, startPoint x: 1466, startPoint y: 683, endPoint x: 980, endPoint y: 162, distance: 712.5
click at [980, 162] on quentale-workspace at bounding box center [784, 364] width 1568 height 727
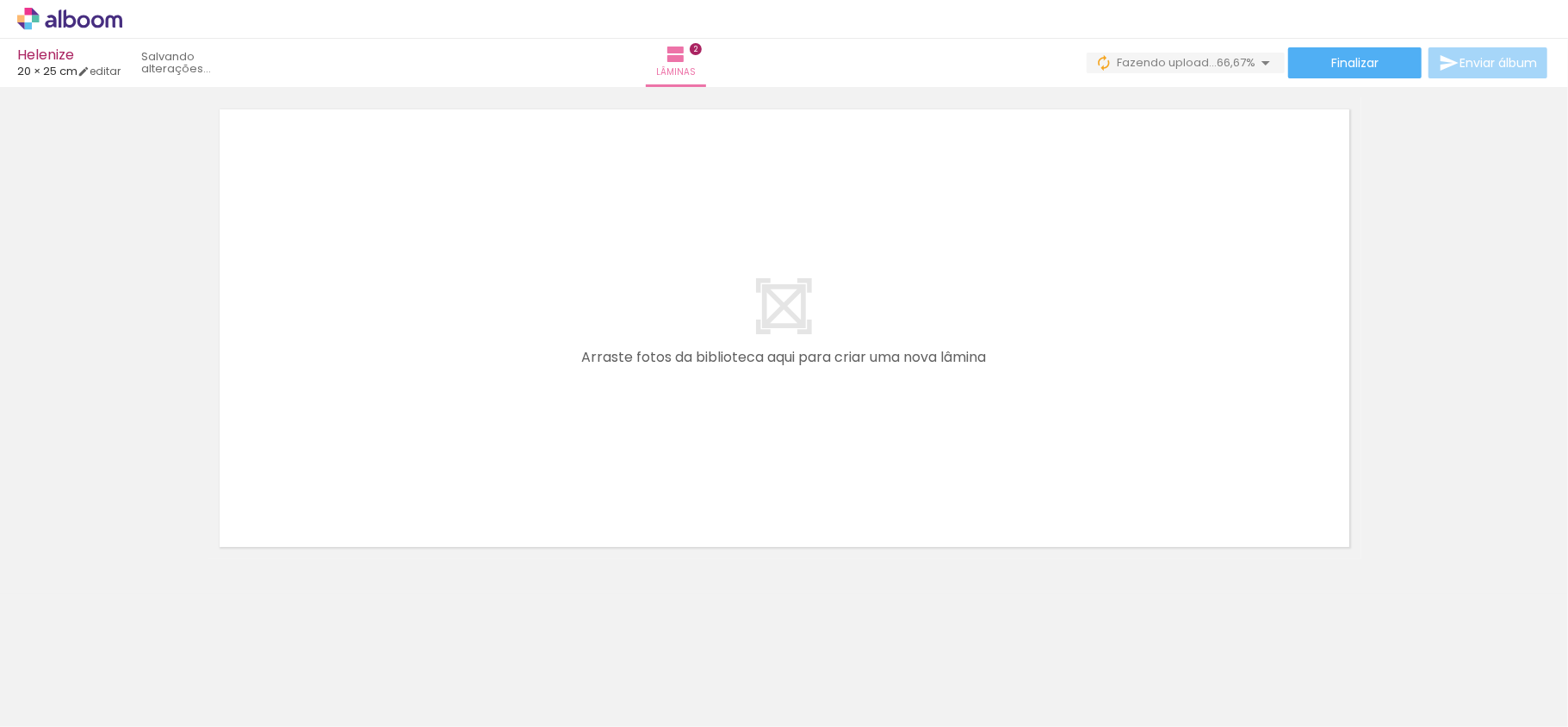
scroll to position [0, 1073]
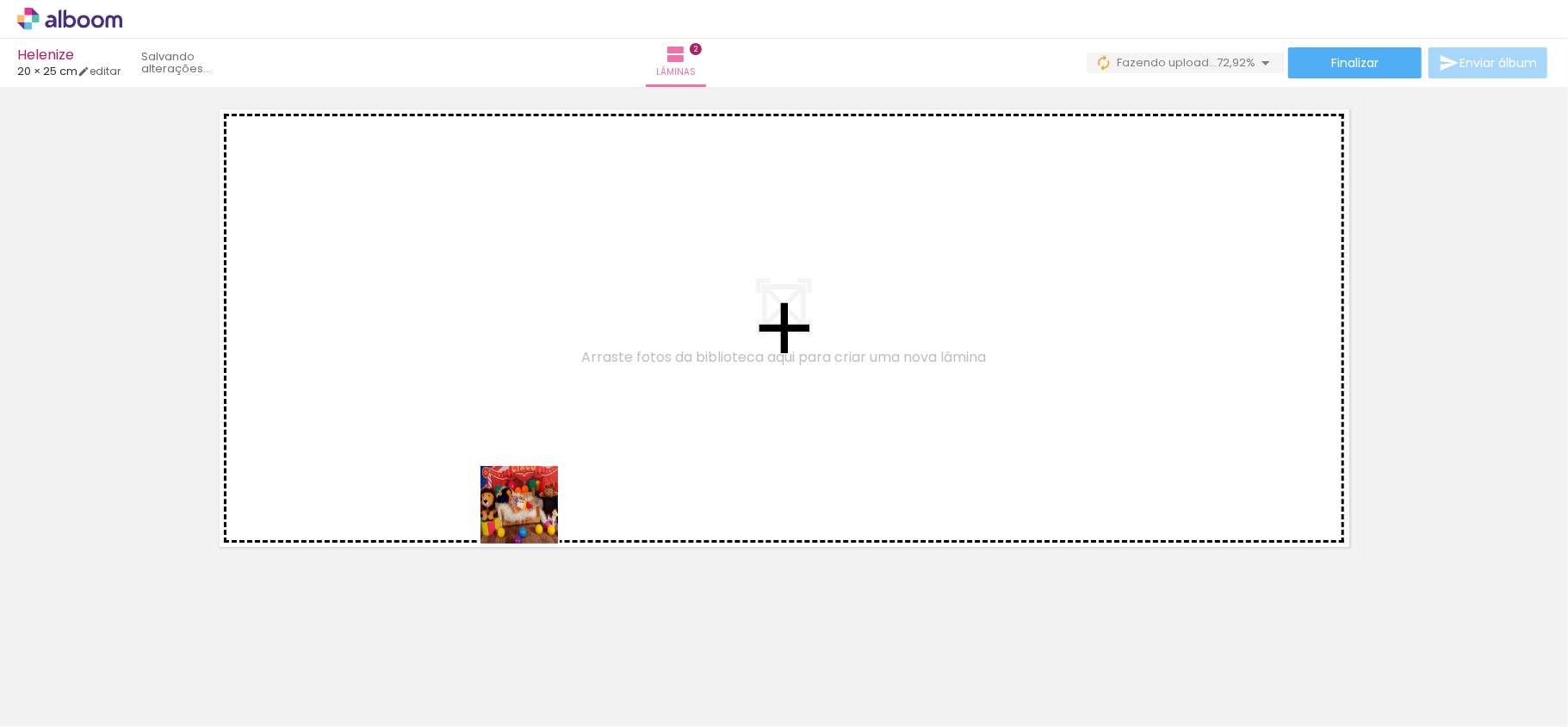
drag, startPoint x: 466, startPoint y: 684, endPoint x: 587, endPoint y: 535, distance: 191.9
click at [577, 397] on quentale-workspace at bounding box center [784, 364] width 1568 height 727
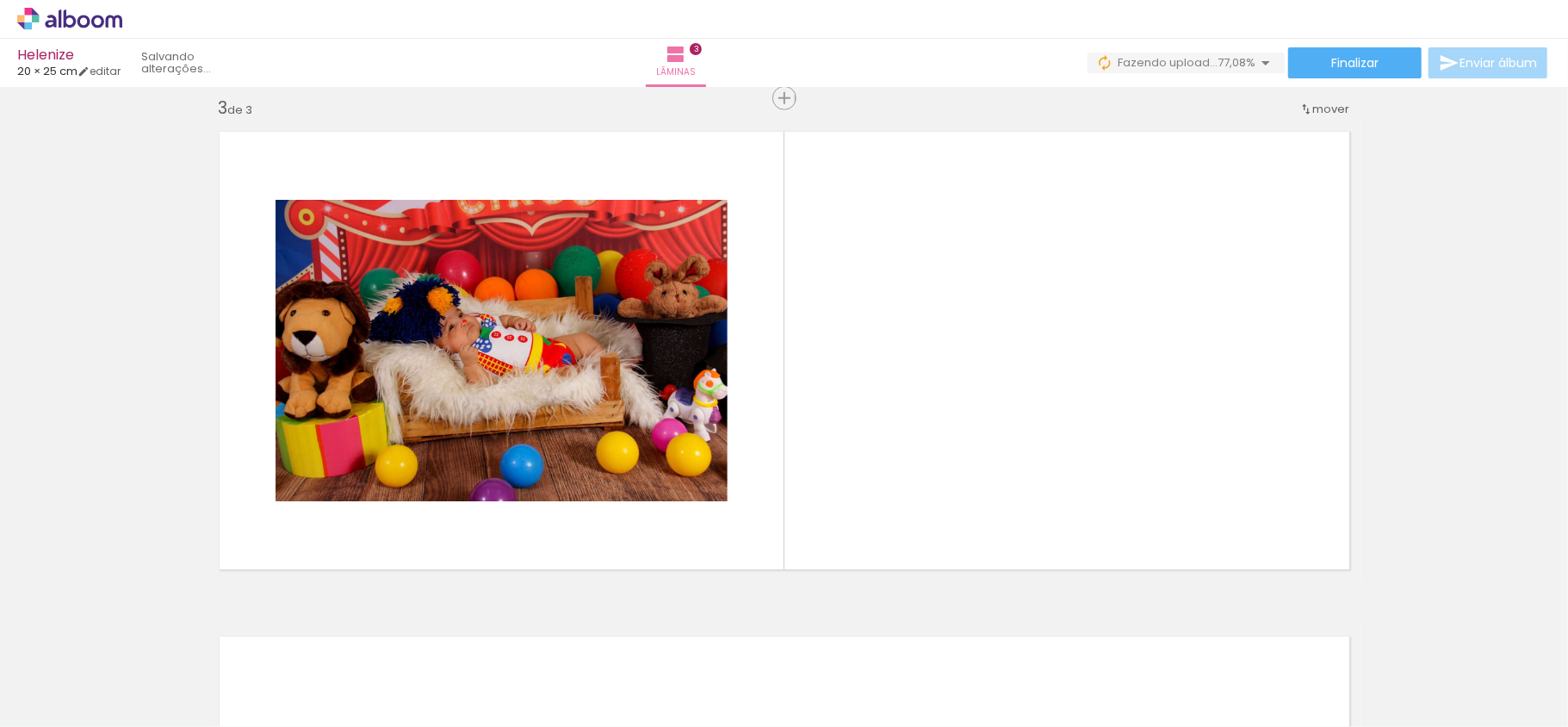
scroll to position [1025, 0]
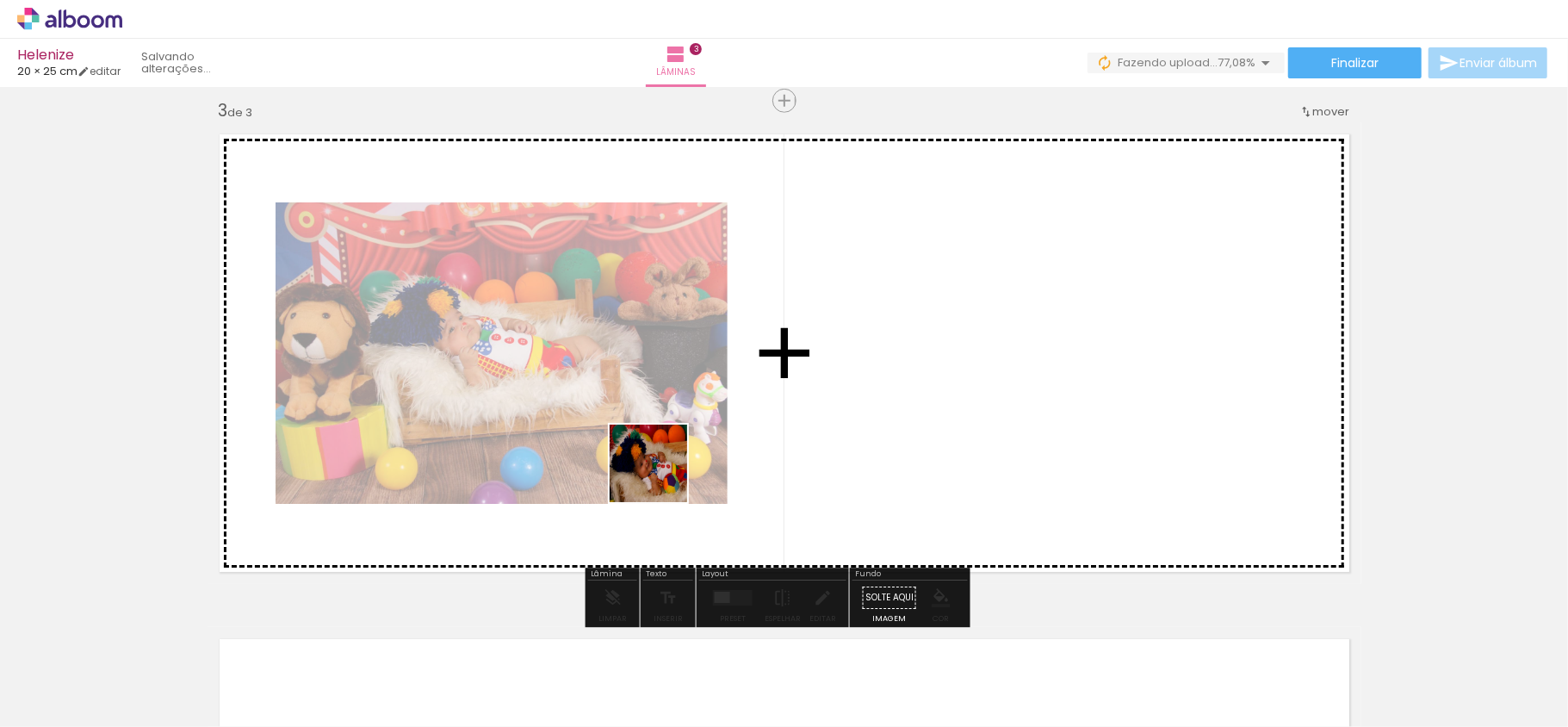
drag, startPoint x: 662, startPoint y: 476, endPoint x: 866, endPoint y: 365, distance: 232.2
click at [866, 365] on quentale-workspace at bounding box center [784, 364] width 1568 height 727
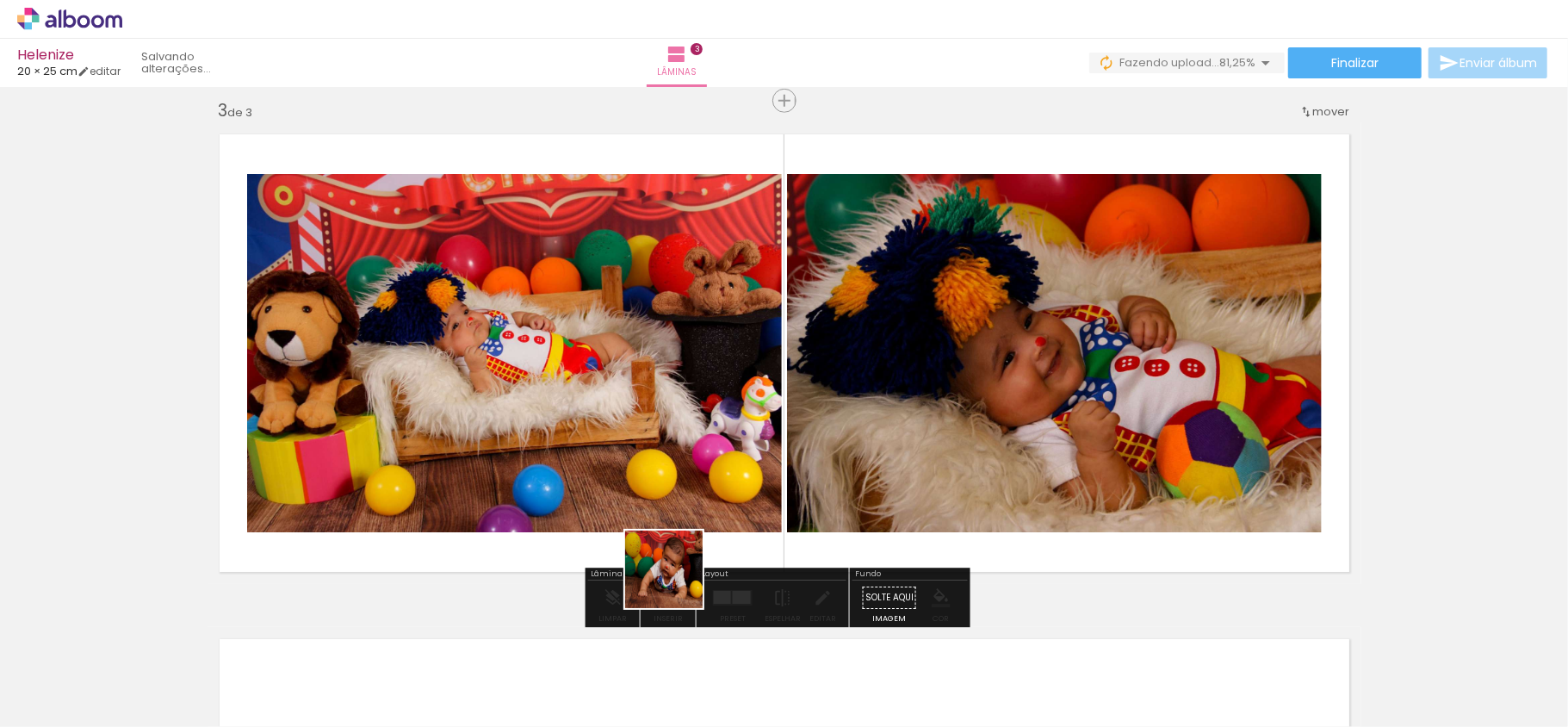
drag, startPoint x: 663, startPoint y: 682, endPoint x: 772, endPoint y: 597, distance: 138.2
click at [693, 369] on quentale-workspace at bounding box center [784, 364] width 1568 height 727
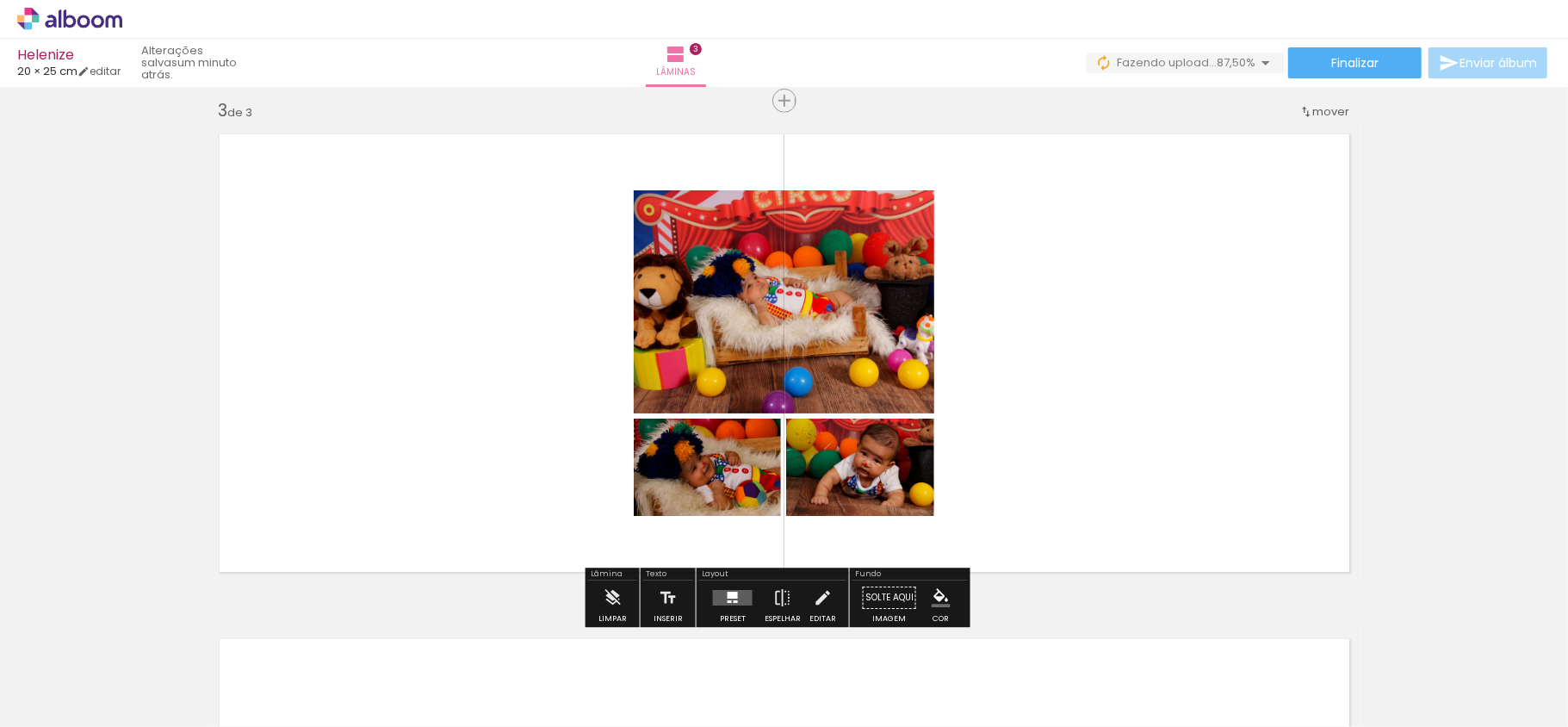
drag, startPoint x: 742, startPoint y: 674, endPoint x: 924, endPoint y: 613, distance: 192.0
click at [622, 343] on quentale-workspace at bounding box center [784, 364] width 1568 height 727
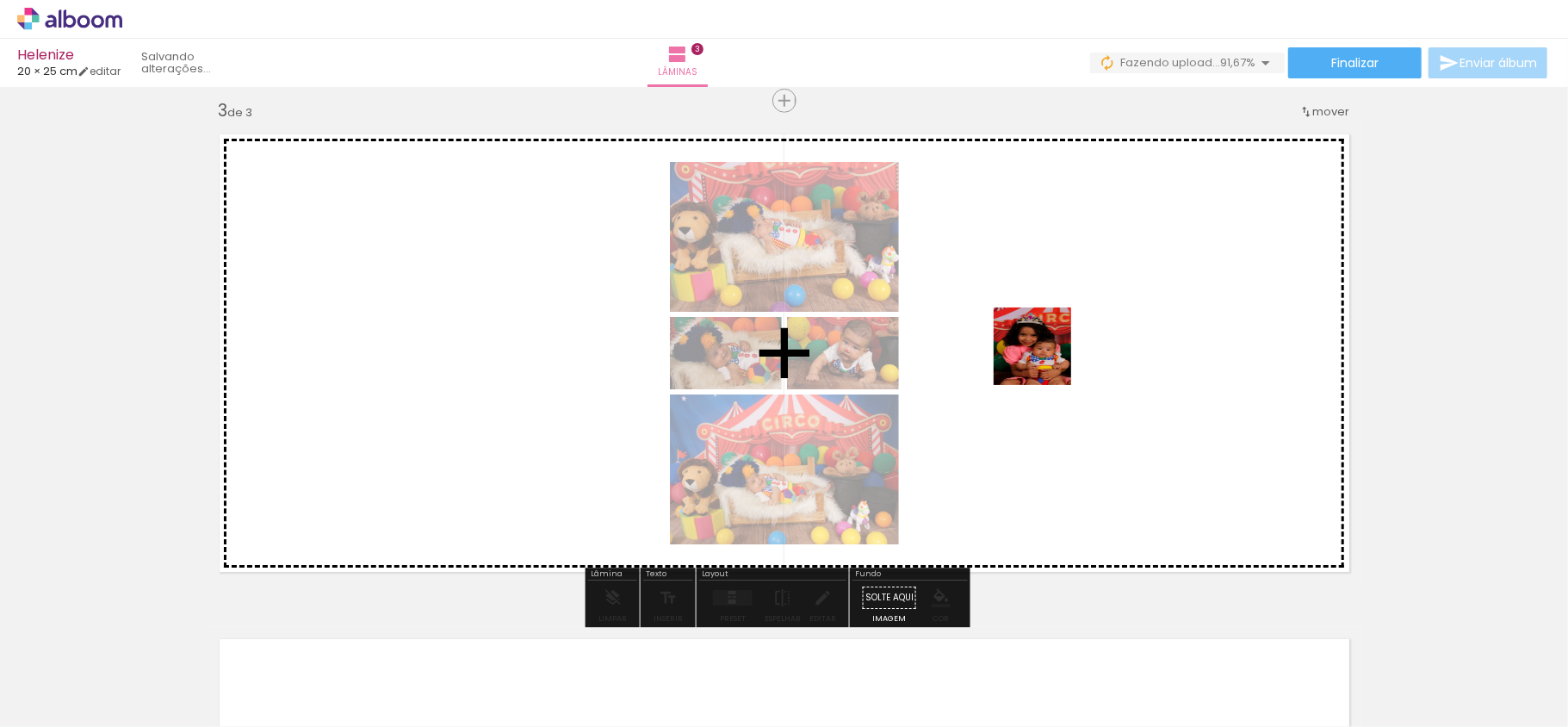
drag, startPoint x: 862, startPoint y: 674, endPoint x: 992, endPoint y: 615, distance: 142.8
click at [1047, 358] on quentale-workspace at bounding box center [784, 364] width 1568 height 727
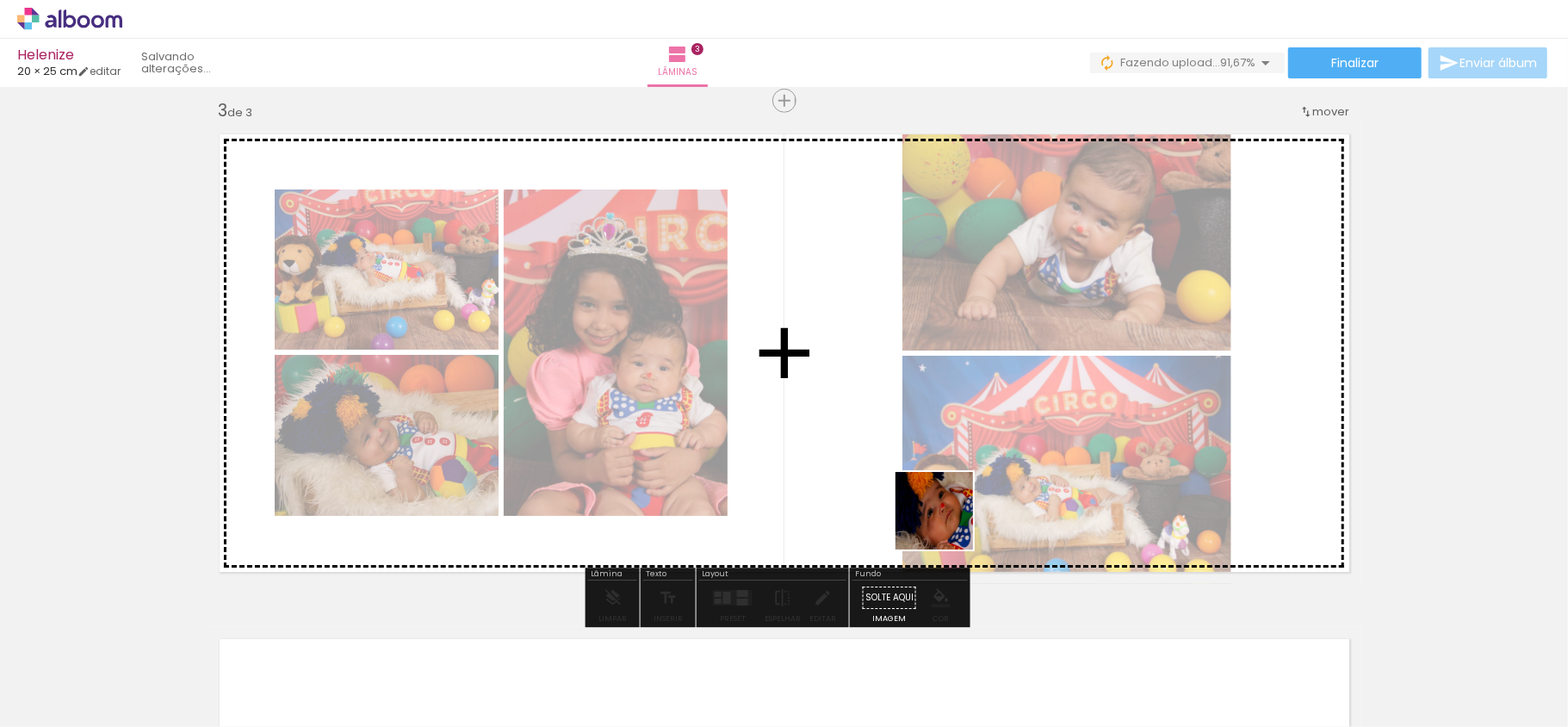
drag, startPoint x: 953, startPoint y: 679, endPoint x: 1044, endPoint y: 607, distance: 116.0
click at [839, 336] on quentale-workspace at bounding box center [784, 364] width 1568 height 727
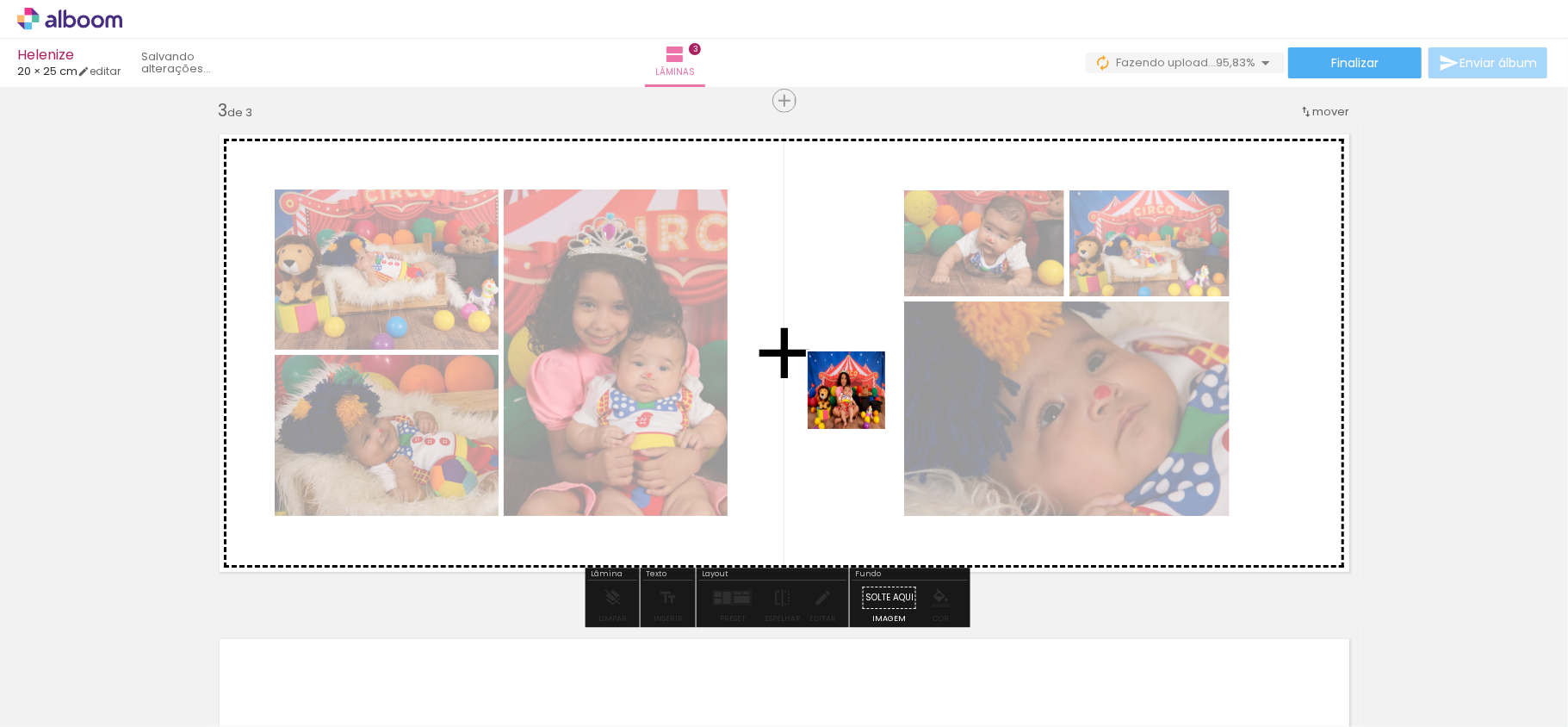
drag, startPoint x: 1048, startPoint y: 660, endPoint x: 860, endPoint y: 403, distance: 318.4
click at [860, 403] on quentale-workspace at bounding box center [784, 364] width 1568 height 727
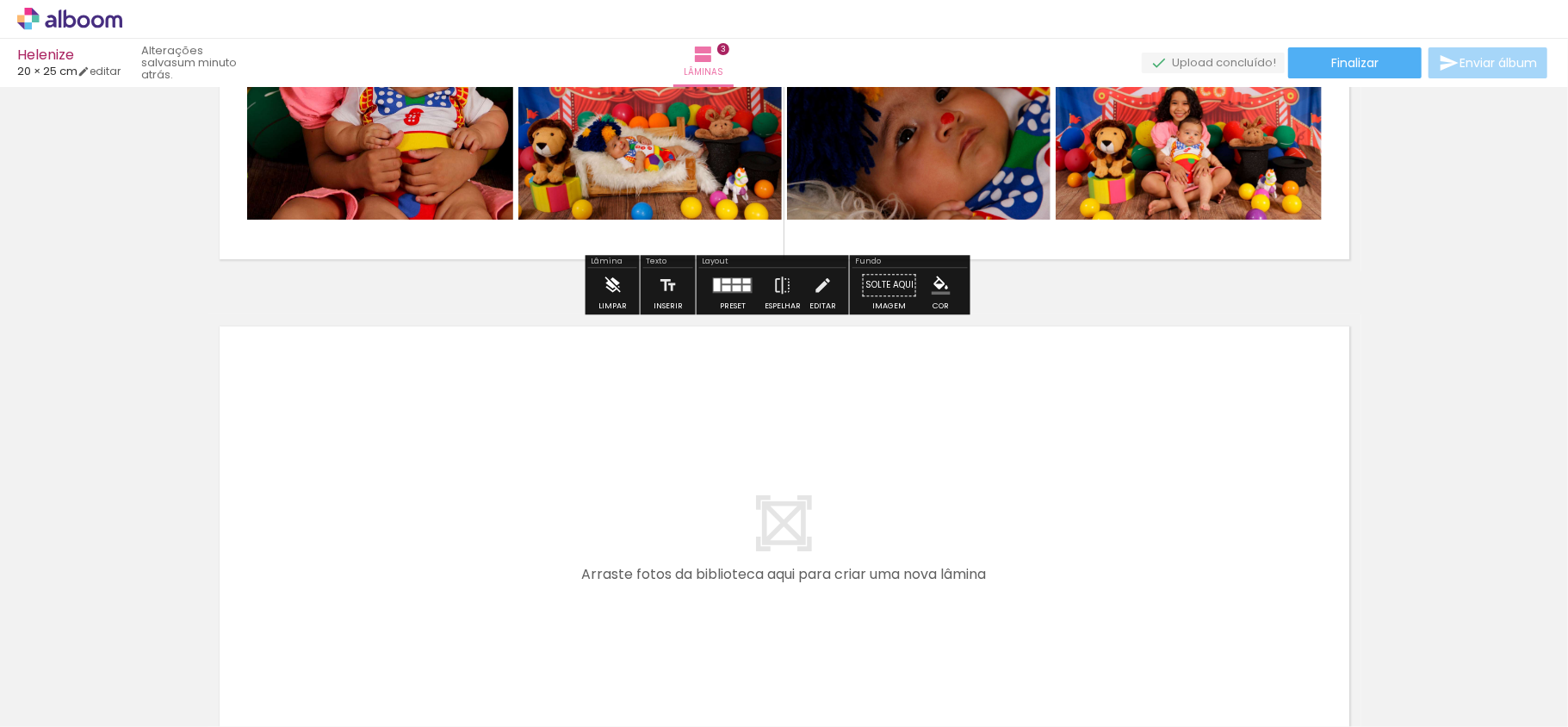
scroll to position [1484, 0]
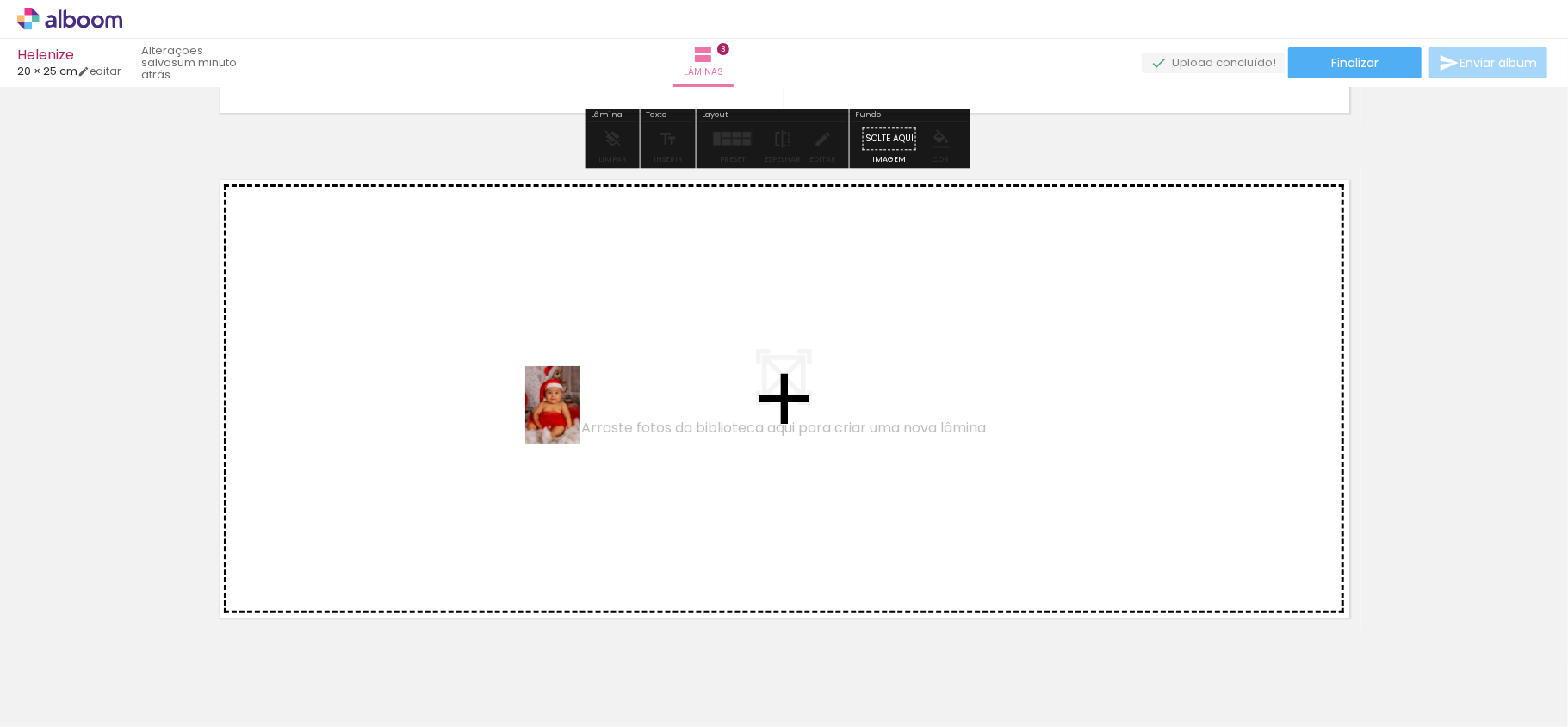
drag, startPoint x: 580, startPoint y: 696, endPoint x: 739, endPoint y: 646, distance: 166.7
click at [577, 373] on quentale-workspace at bounding box center [784, 364] width 1568 height 727
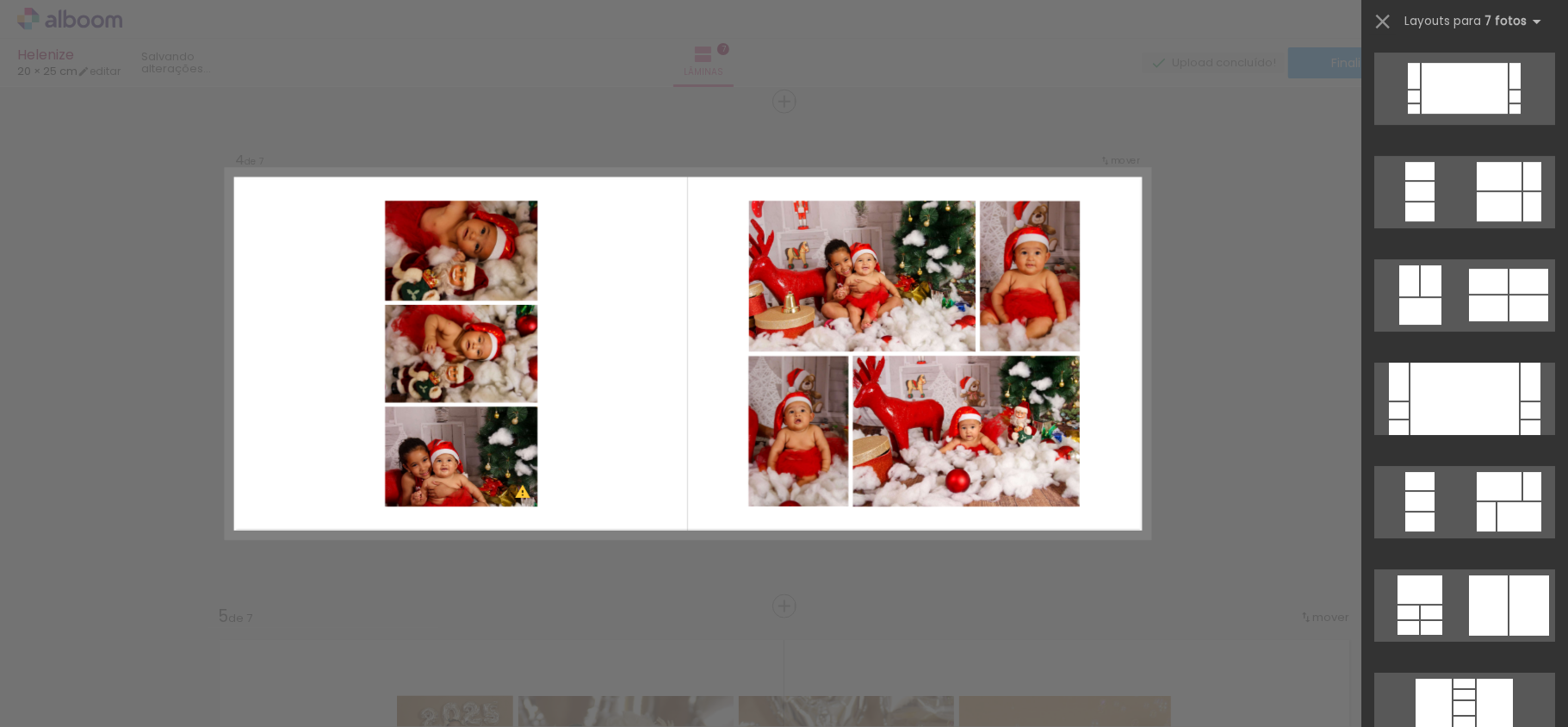
scroll to position [4366, 0]
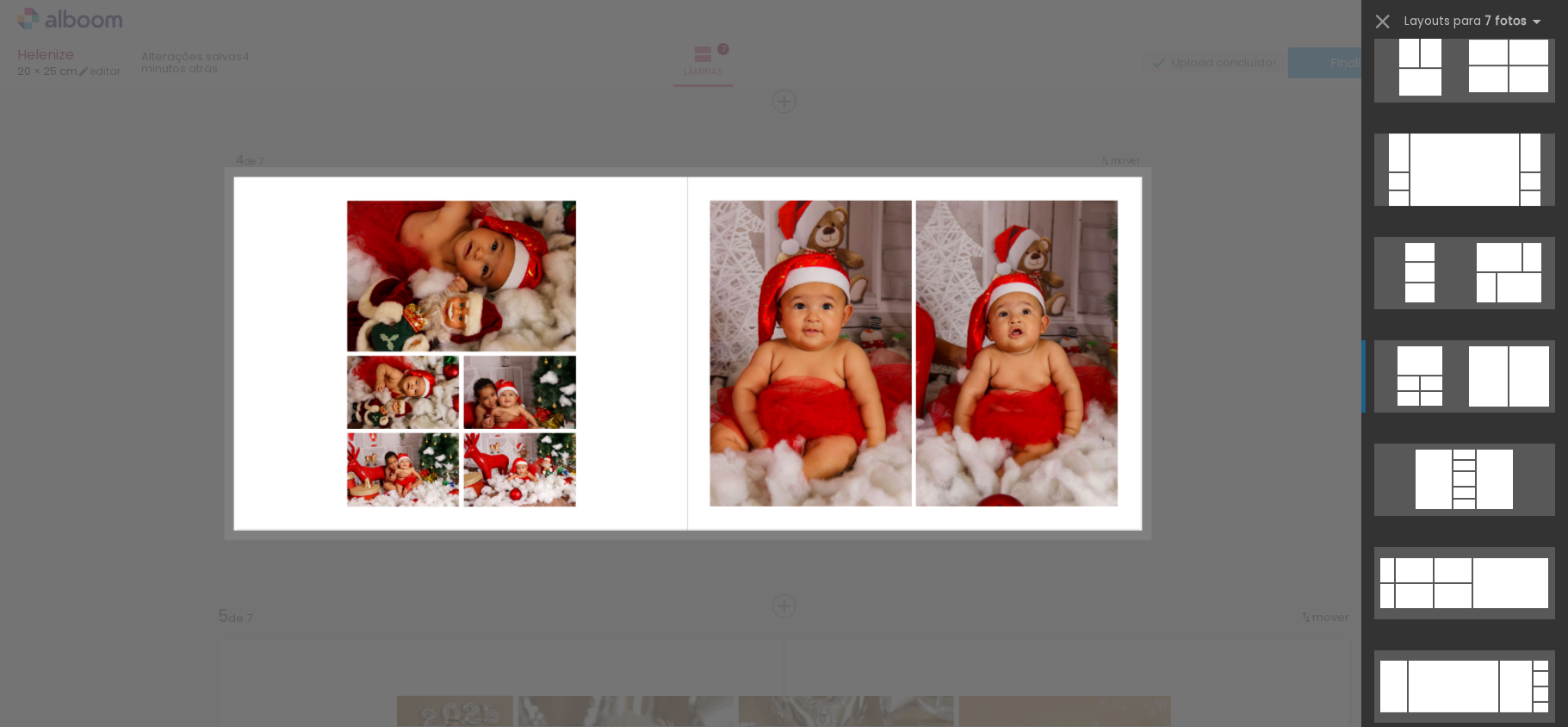
drag, startPoint x: 1451, startPoint y: 335, endPoint x: 1451, endPoint y: 362, distance: 27.0
click at [0, 0] on slot at bounding box center [0, 0] width 0 height 0
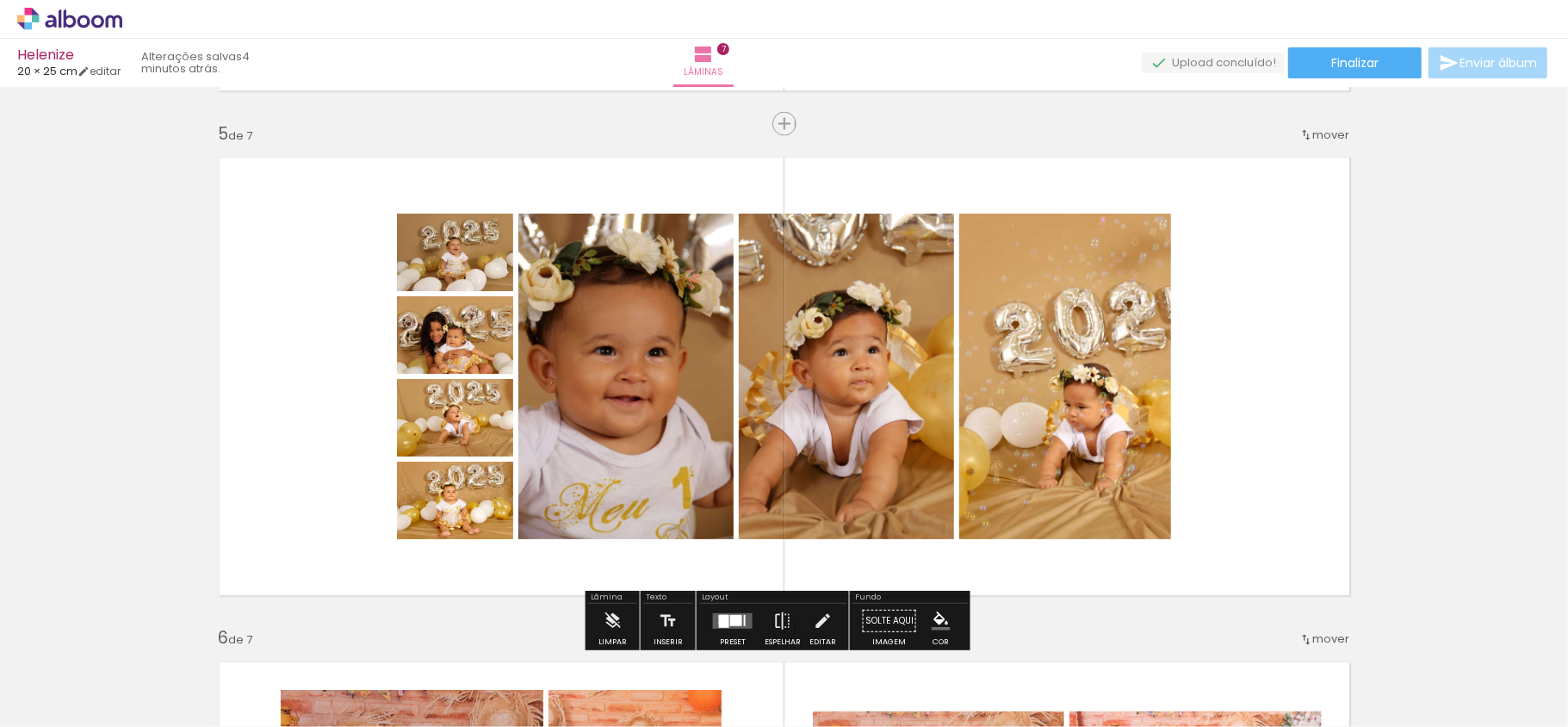
scroll to position [1988, 0]
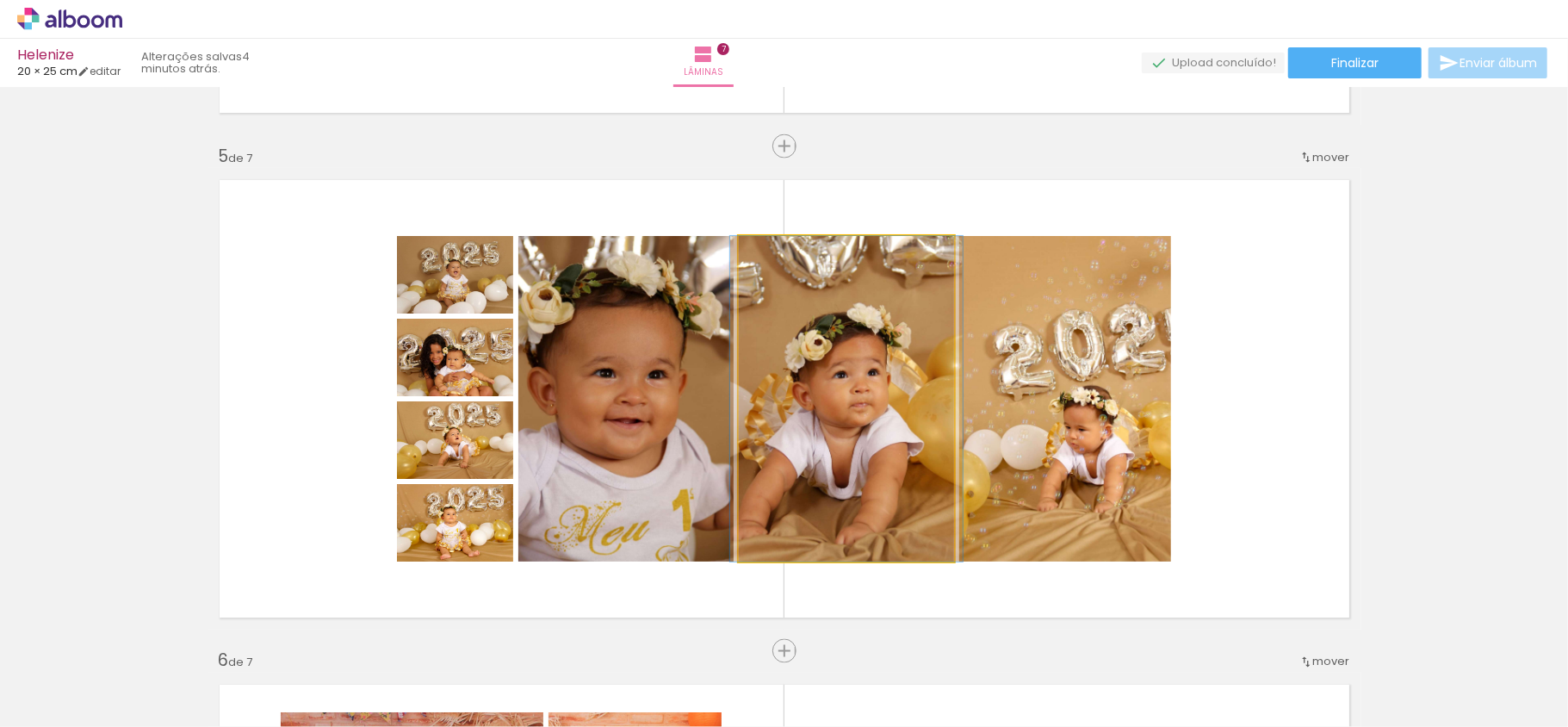
click at [900, 321] on quentale-photo at bounding box center [847, 399] width 215 height 326
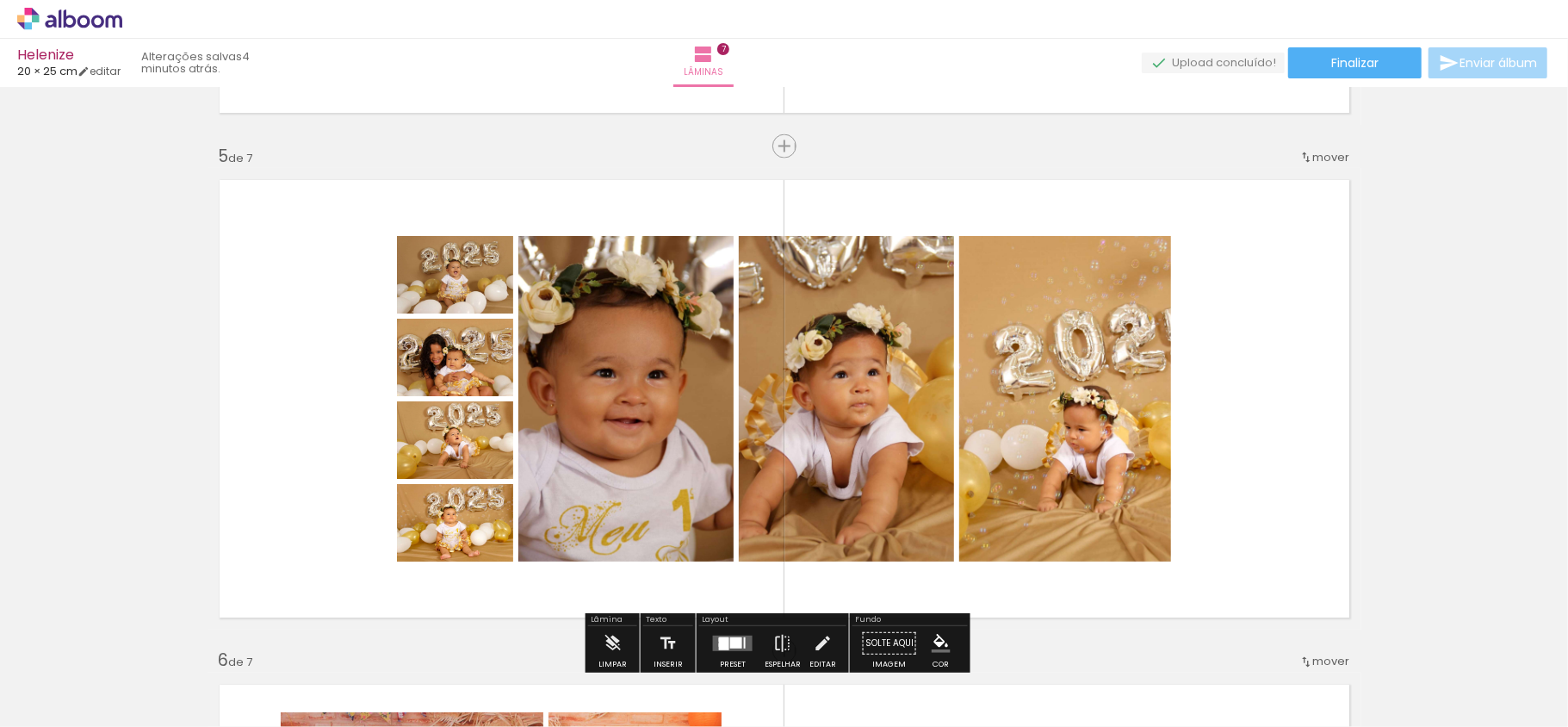
click at [1276, 307] on quentale-layouter at bounding box center [784, 399] width 1154 height 462
click at [326, 283] on quentale-layouter at bounding box center [784, 399] width 1154 height 462
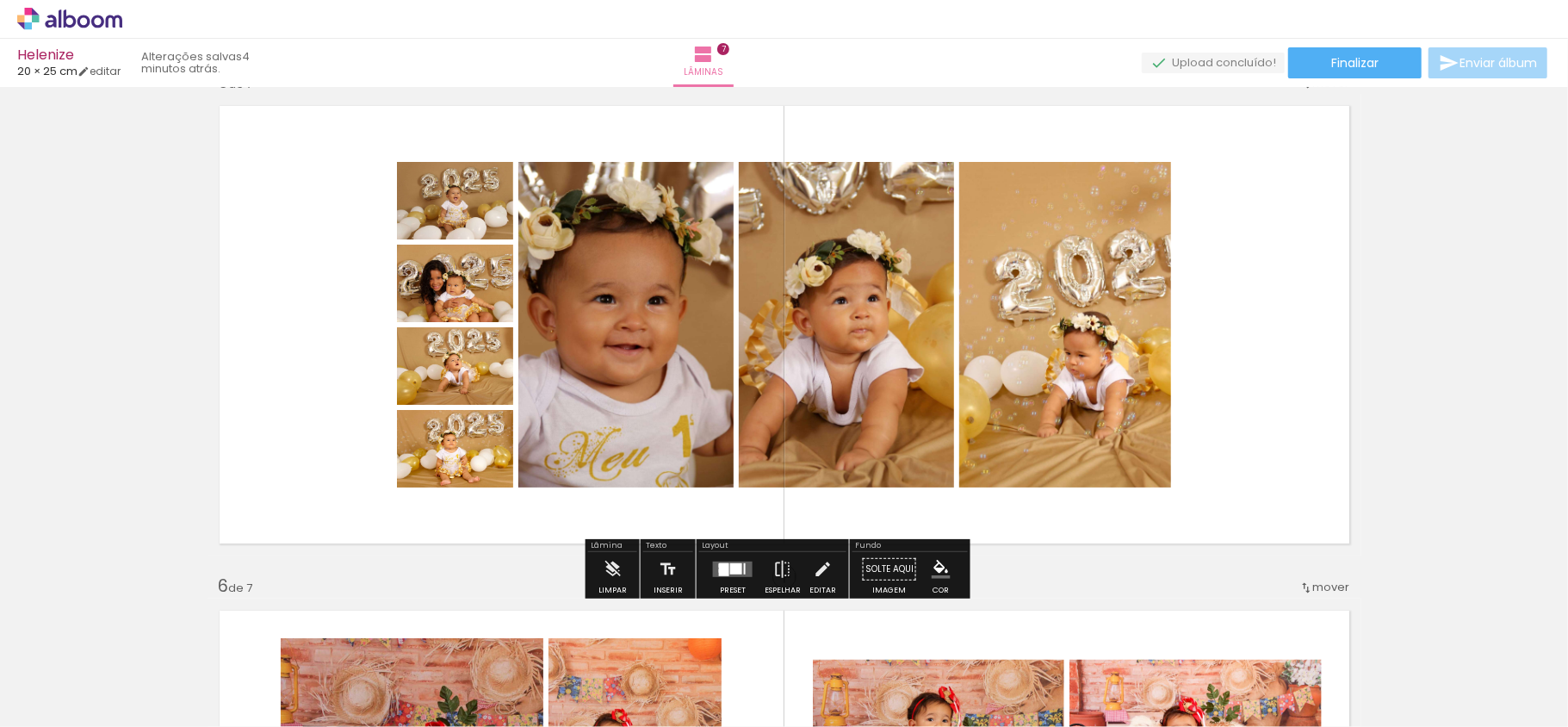
scroll to position [2103, 0]
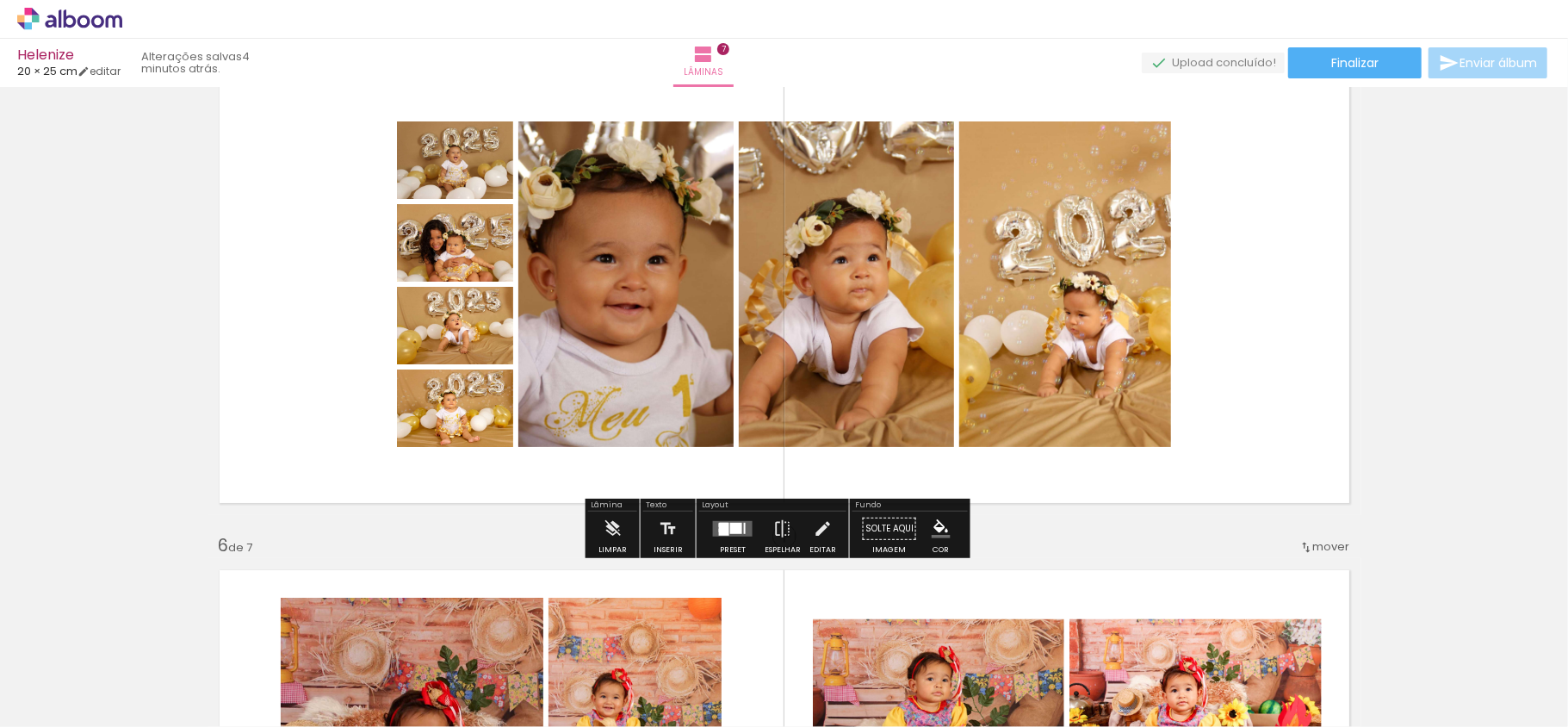
click at [730, 529] on div at bounding box center [736, 528] width 12 height 11
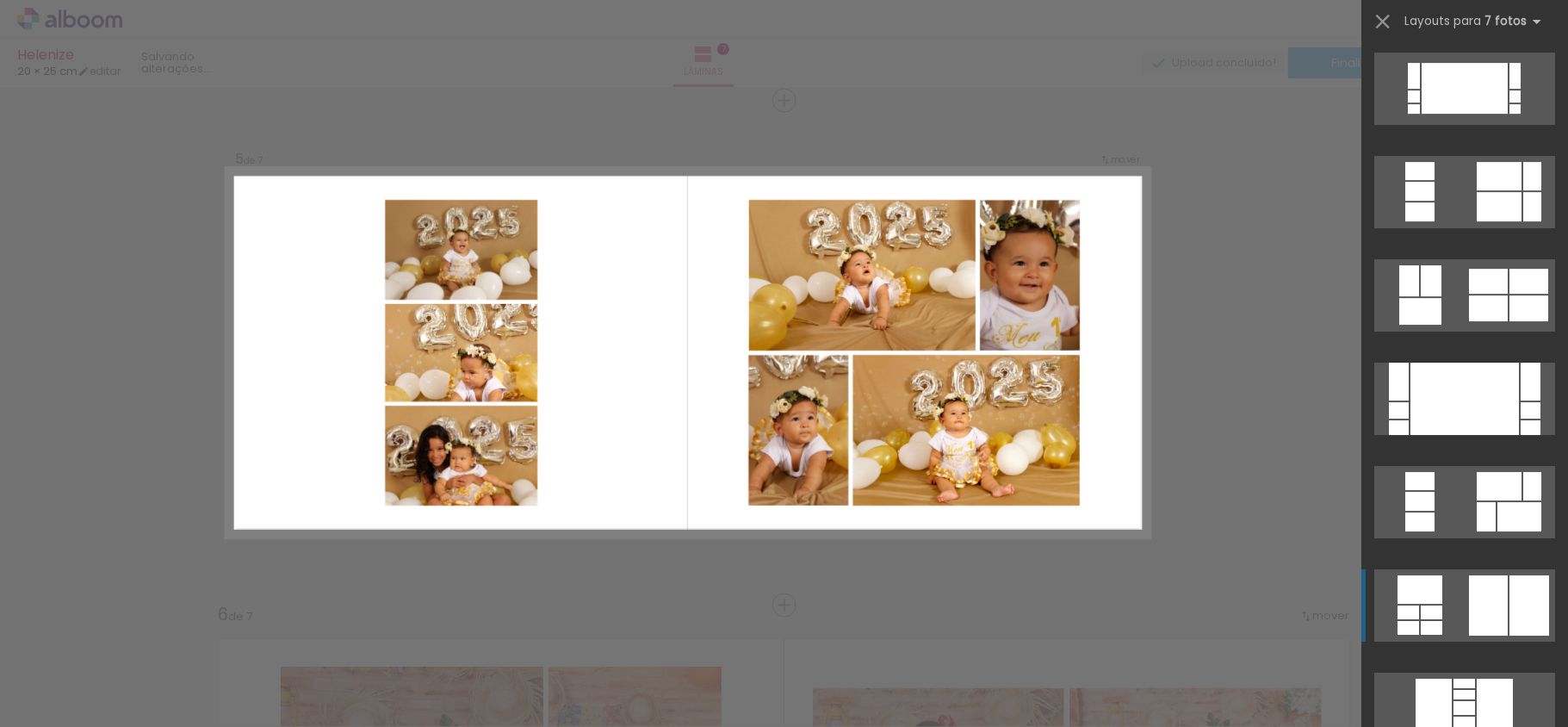
scroll to position [4251, 0]
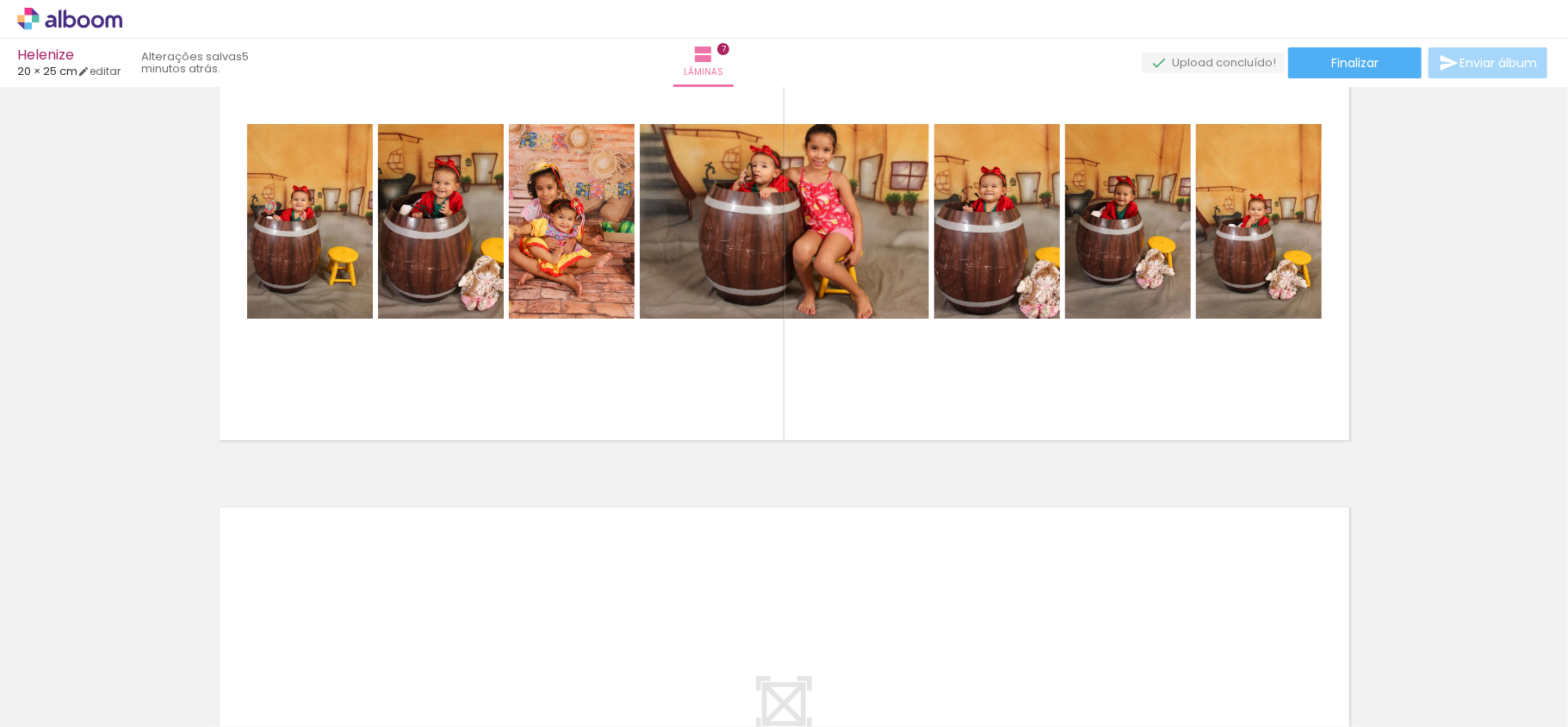
scroll to position [3183, 0]
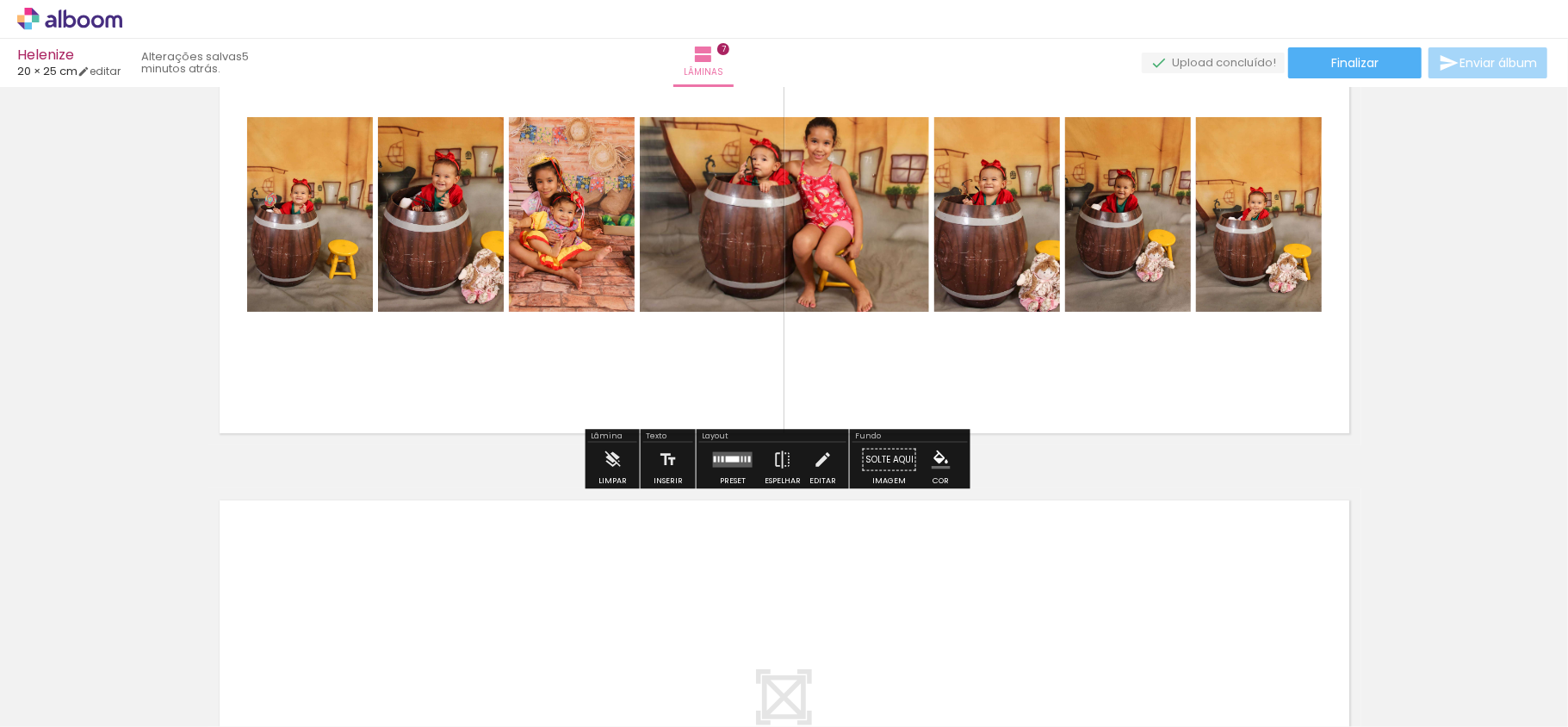
click at [994, 372] on quentale-layouter at bounding box center [784, 214] width 1154 height 462
click at [714, 463] on quentale-layouter at bounding box center [733, 459] width 39 height 16
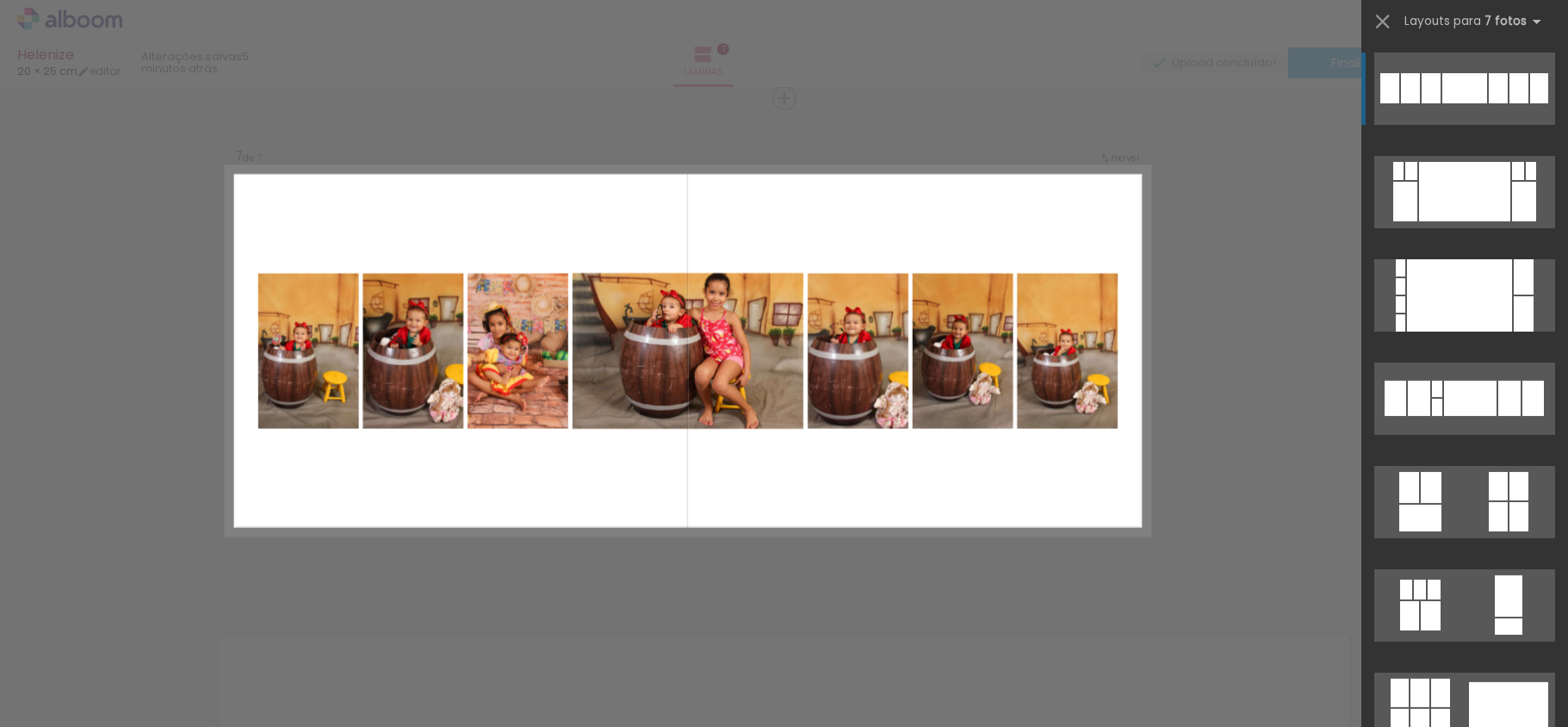
scroll to position [3045, 0]
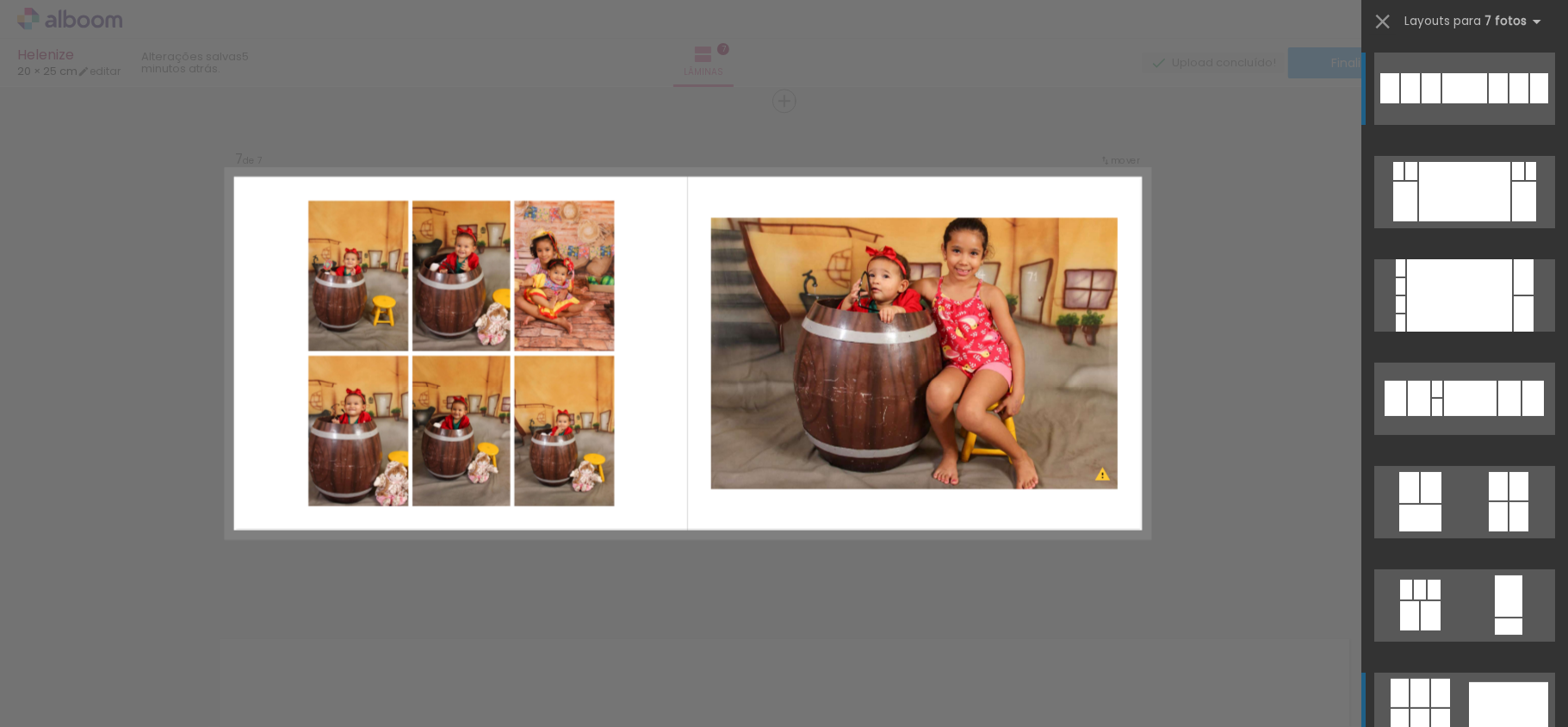
click at [1512, 222] on div at bounding box center [1524, 201] width 25 height 39
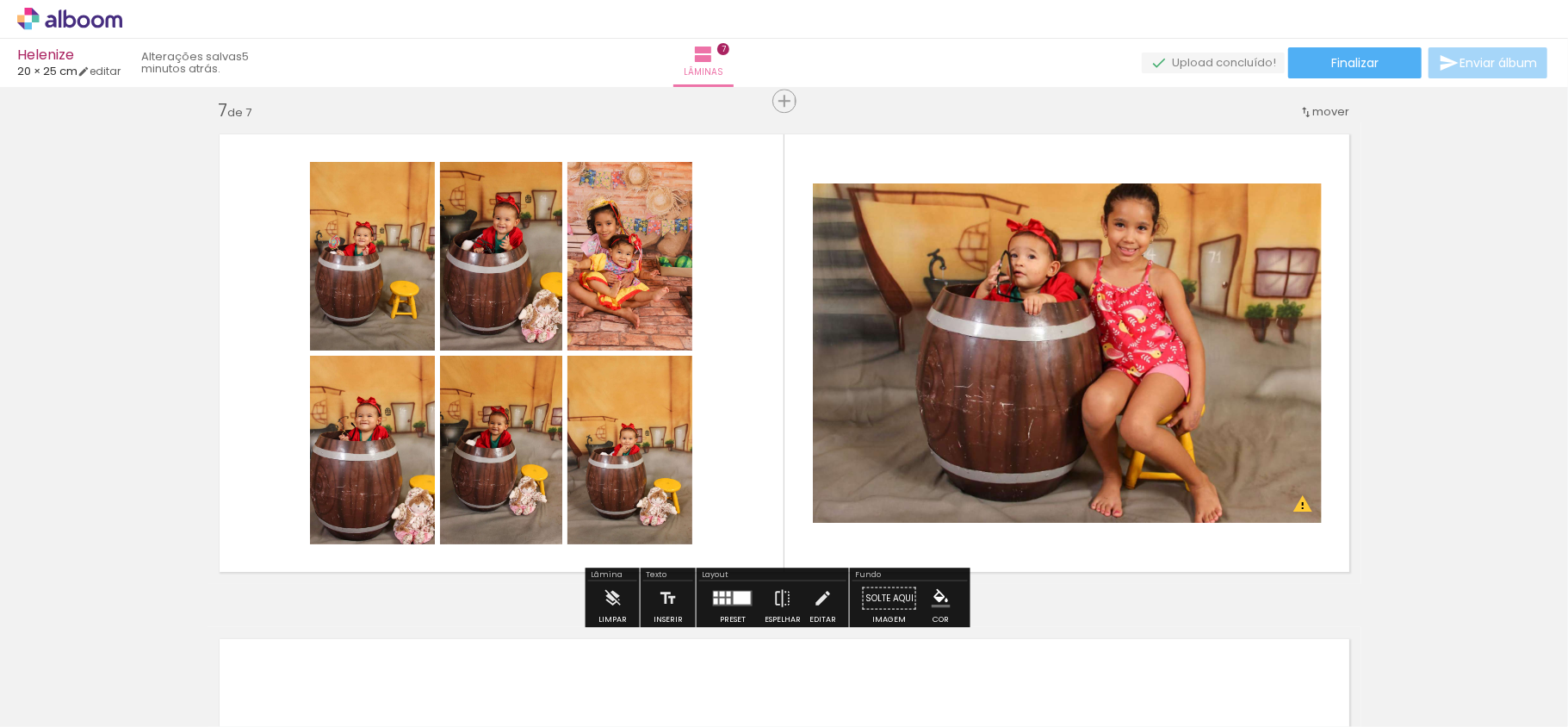
click at [1004, 372] on quentale-photo at bounding box center [1067, 354] width 509 height 340
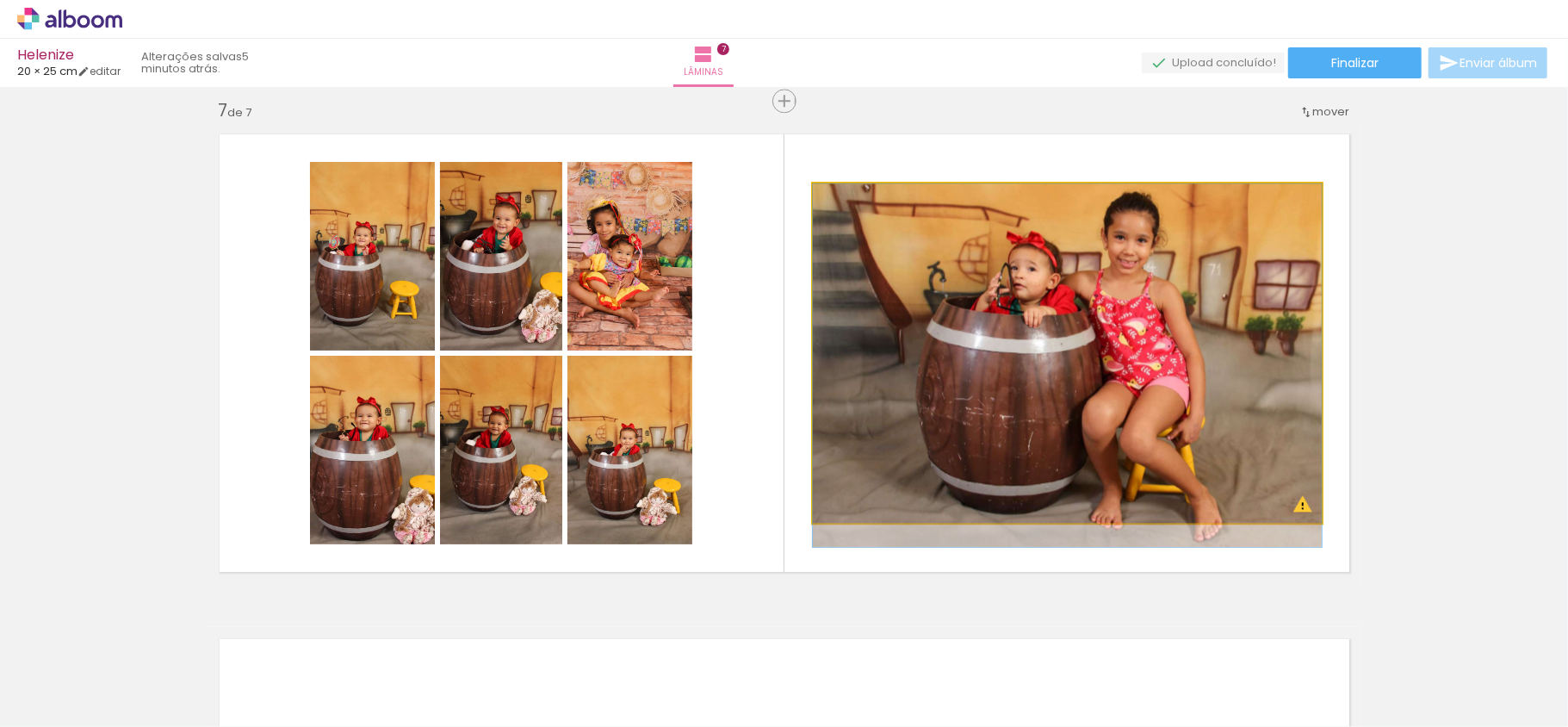
drag, startPoint x: 1015, startPoint y: 378, endPoint x: 1013, endPoint y: 399, distance: 21.1
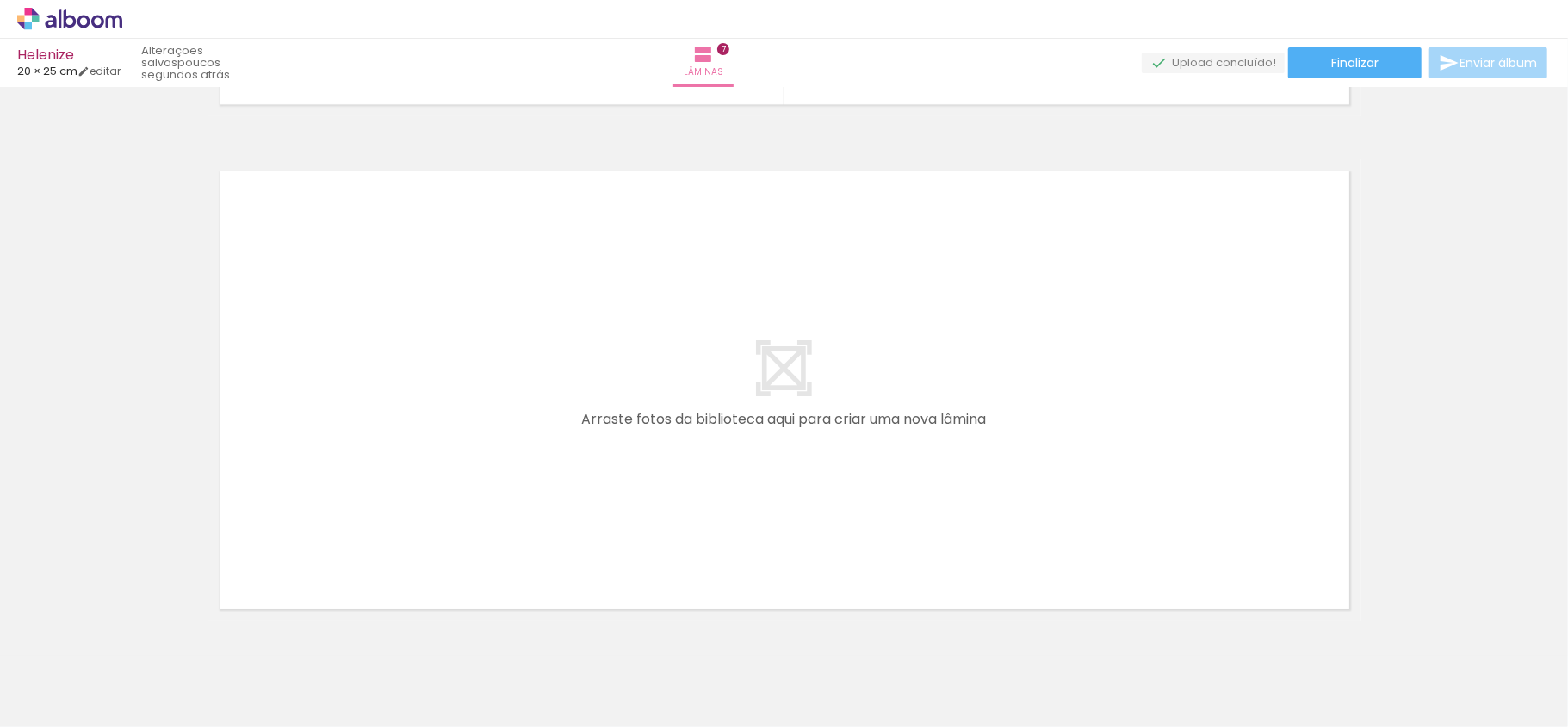
scroll to position [3574, 0]
